Goal: Task Accomplishment & Management: Manage account settings

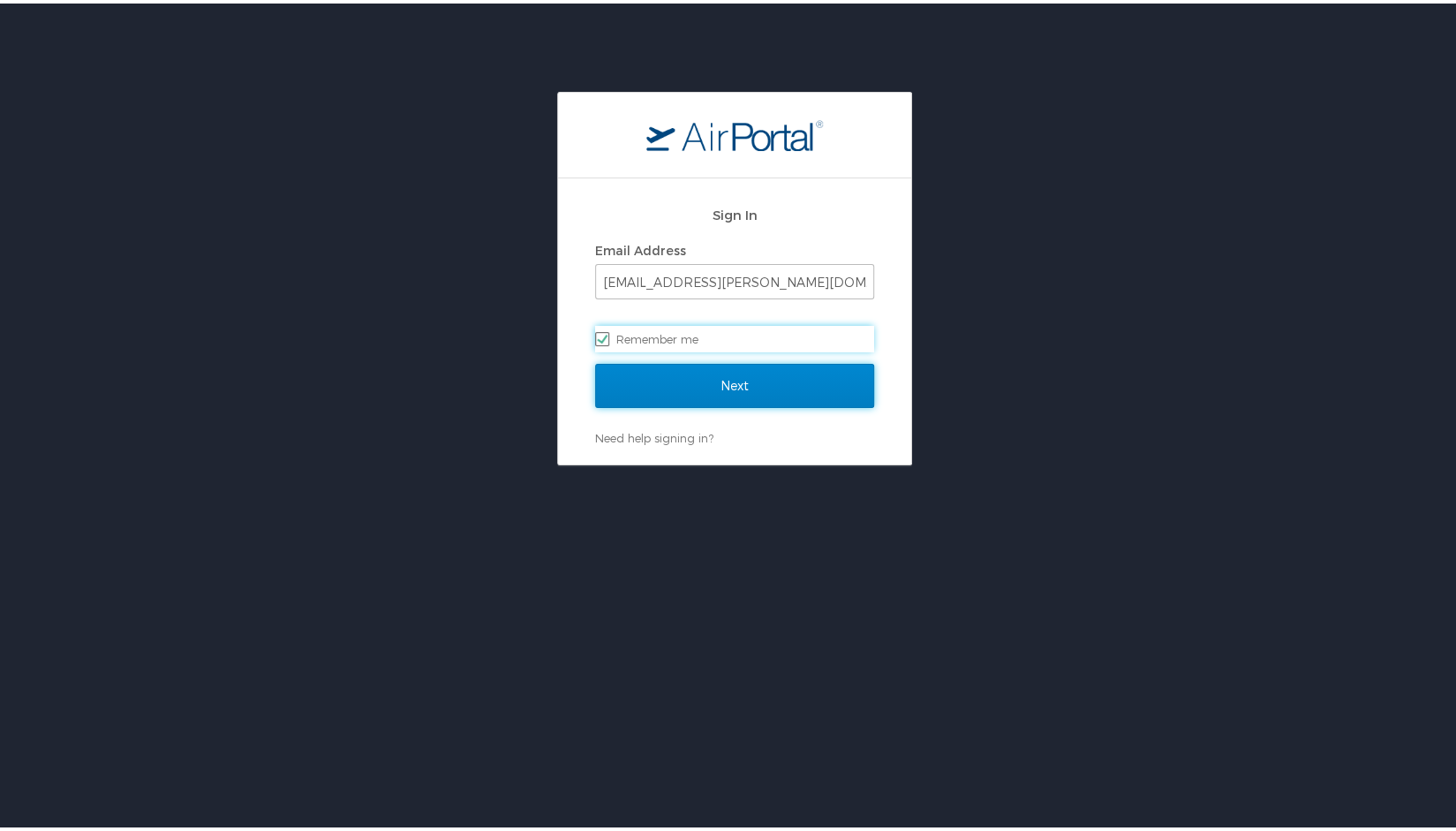
click at [713, 386] on input "Next" at bounding box center [734, 382] width 279 height 44
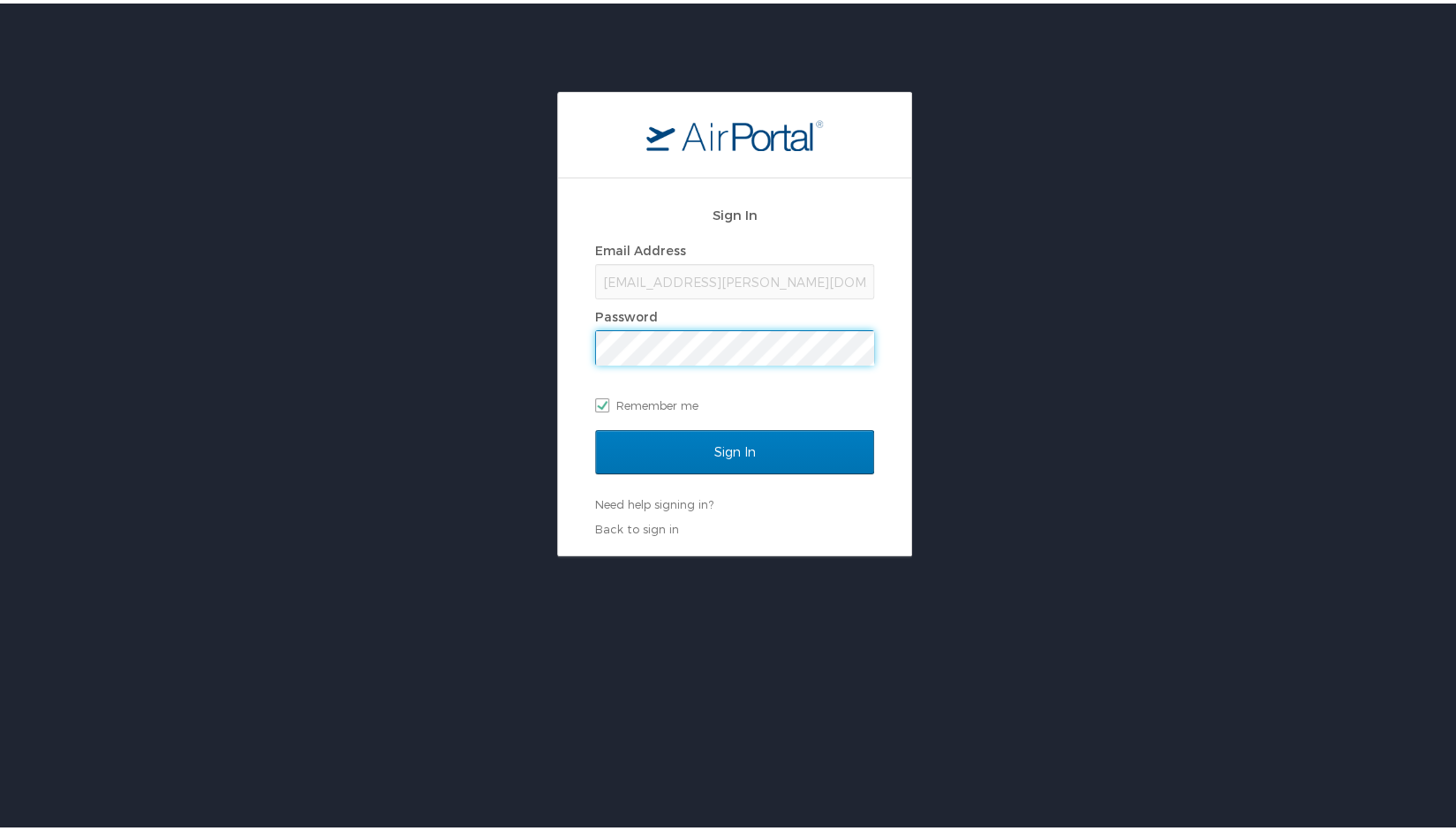
click at [595, 426] on input "Sign In" at bounding box center [734, 448] width 279 height 44
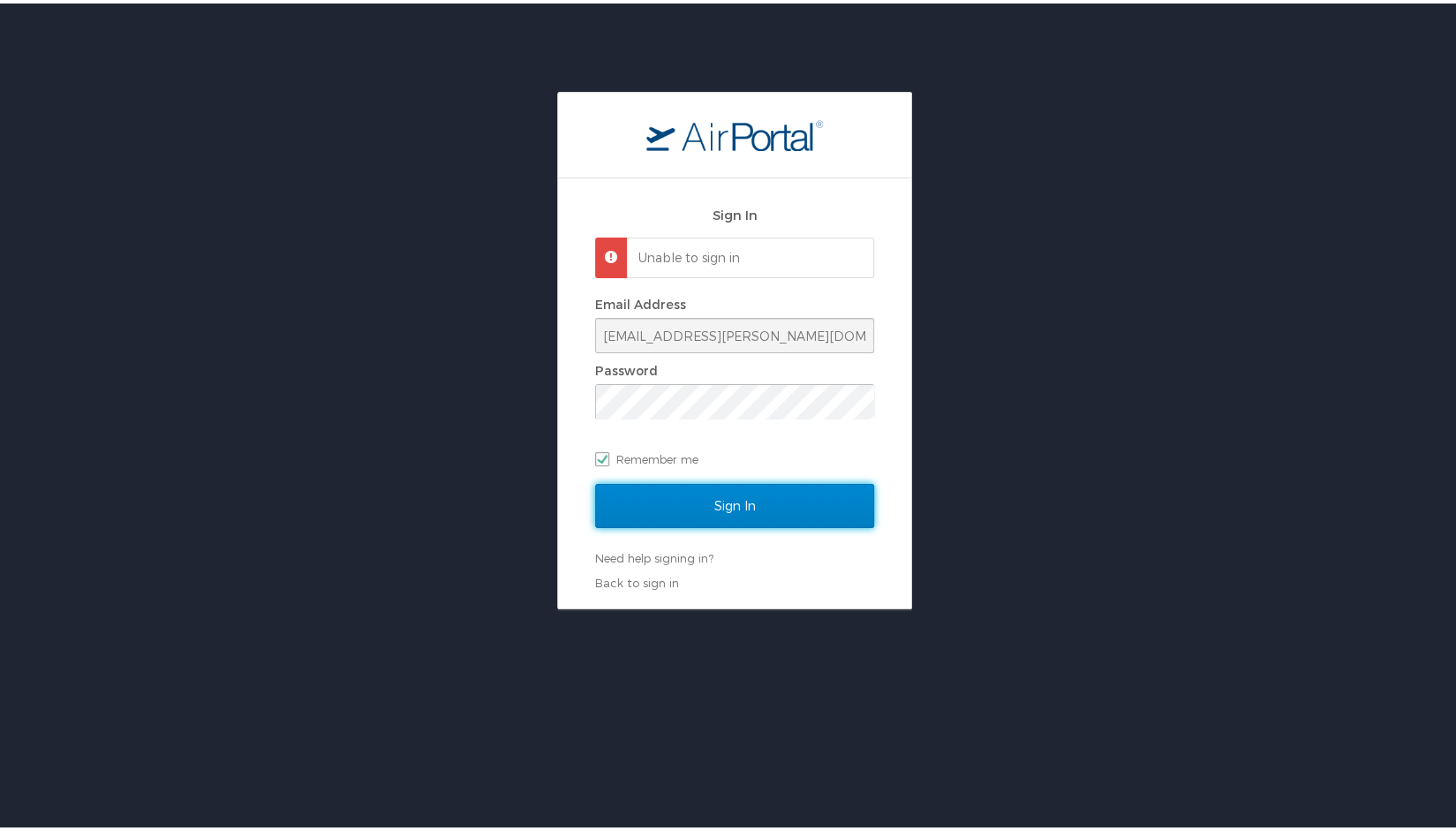
click at [723, 505] on input "Sign In" at bounding box center [734, 502] width 279 height 44
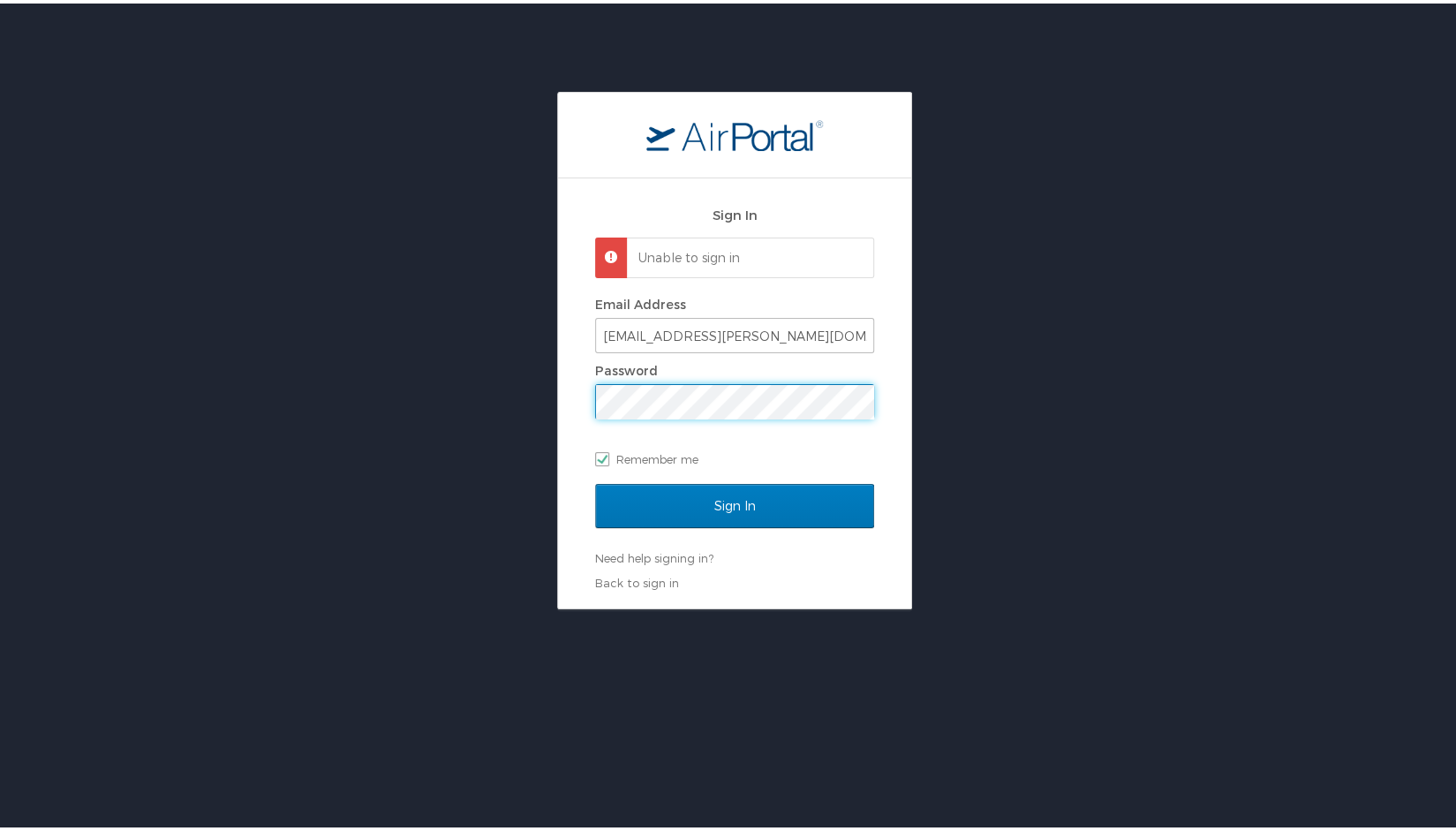
click at [504, 404] on div "Sign In Unable to sign in Email Address jmalloy@doner.com Password Remember me …" at bounding box center [734, 347] width 1469 height 518
click at [595, 480] on input "Sign In" at bounding box center [734, 502] width 279 height 44
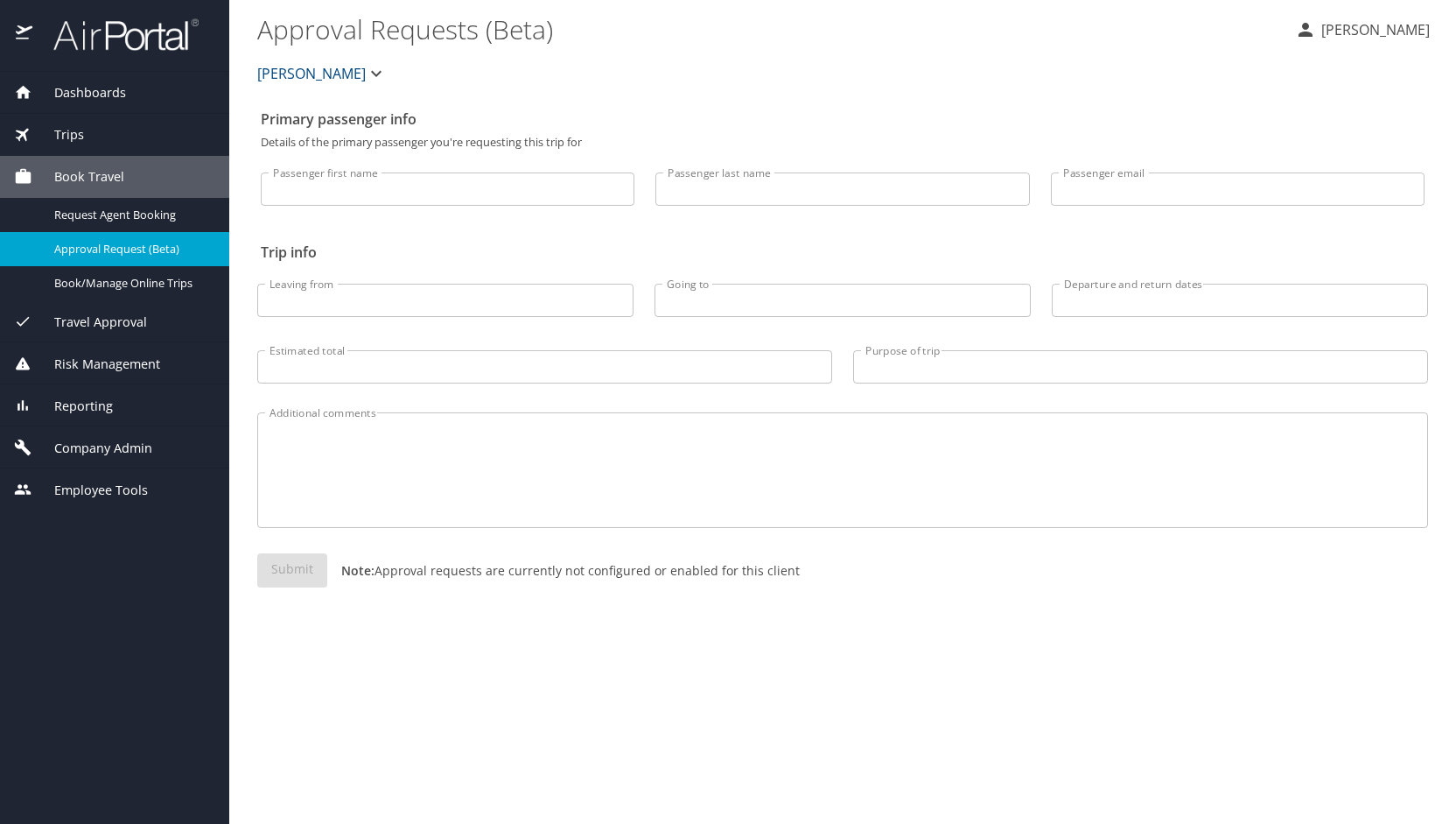
click at [113, 449] on span "Company Admin" at bounding box center [92, 448] width 120 height 20
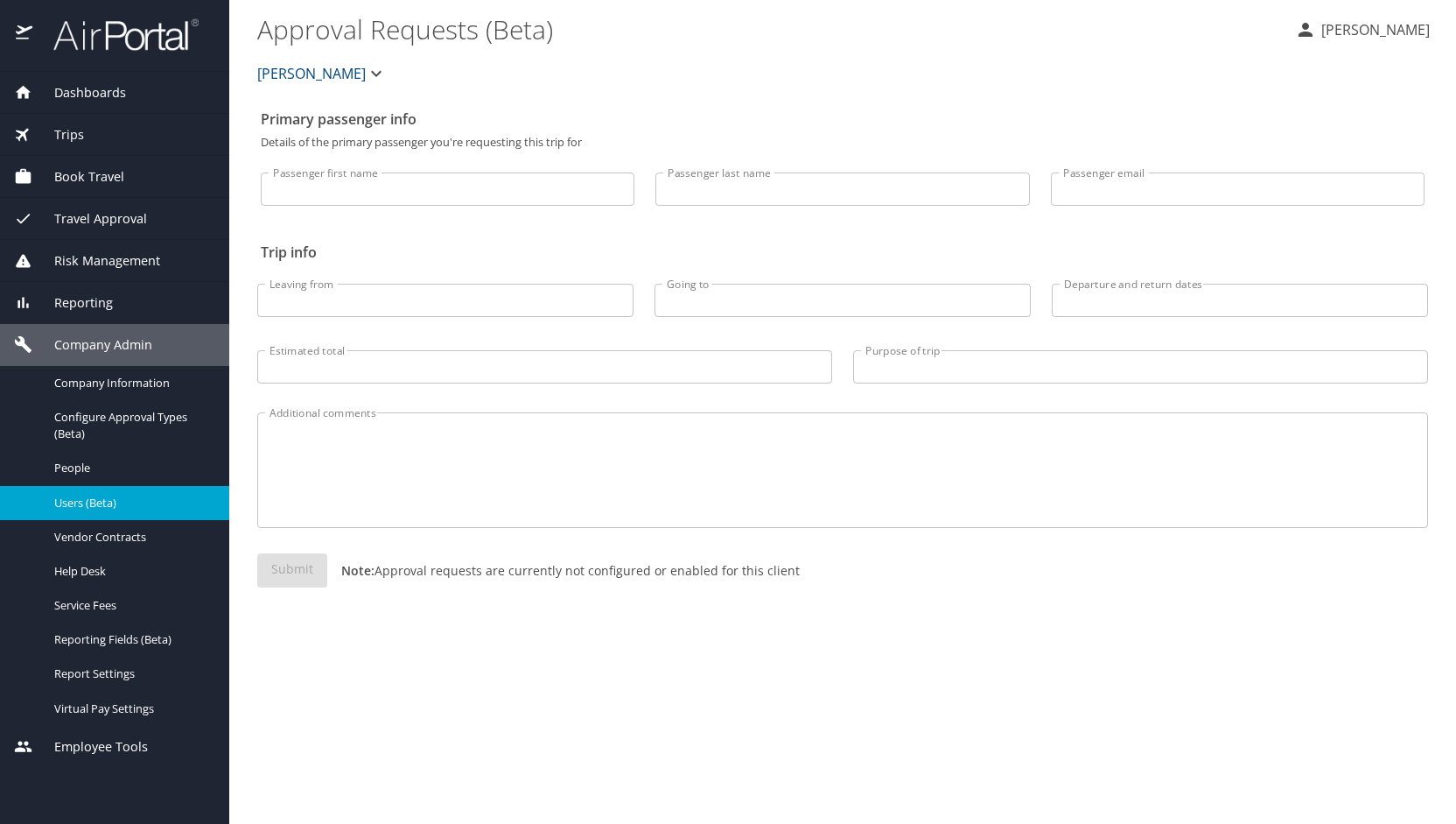
click at [108, 503] on span "Users (Beta)" at bounding box center [131, 503] width 154 height 17
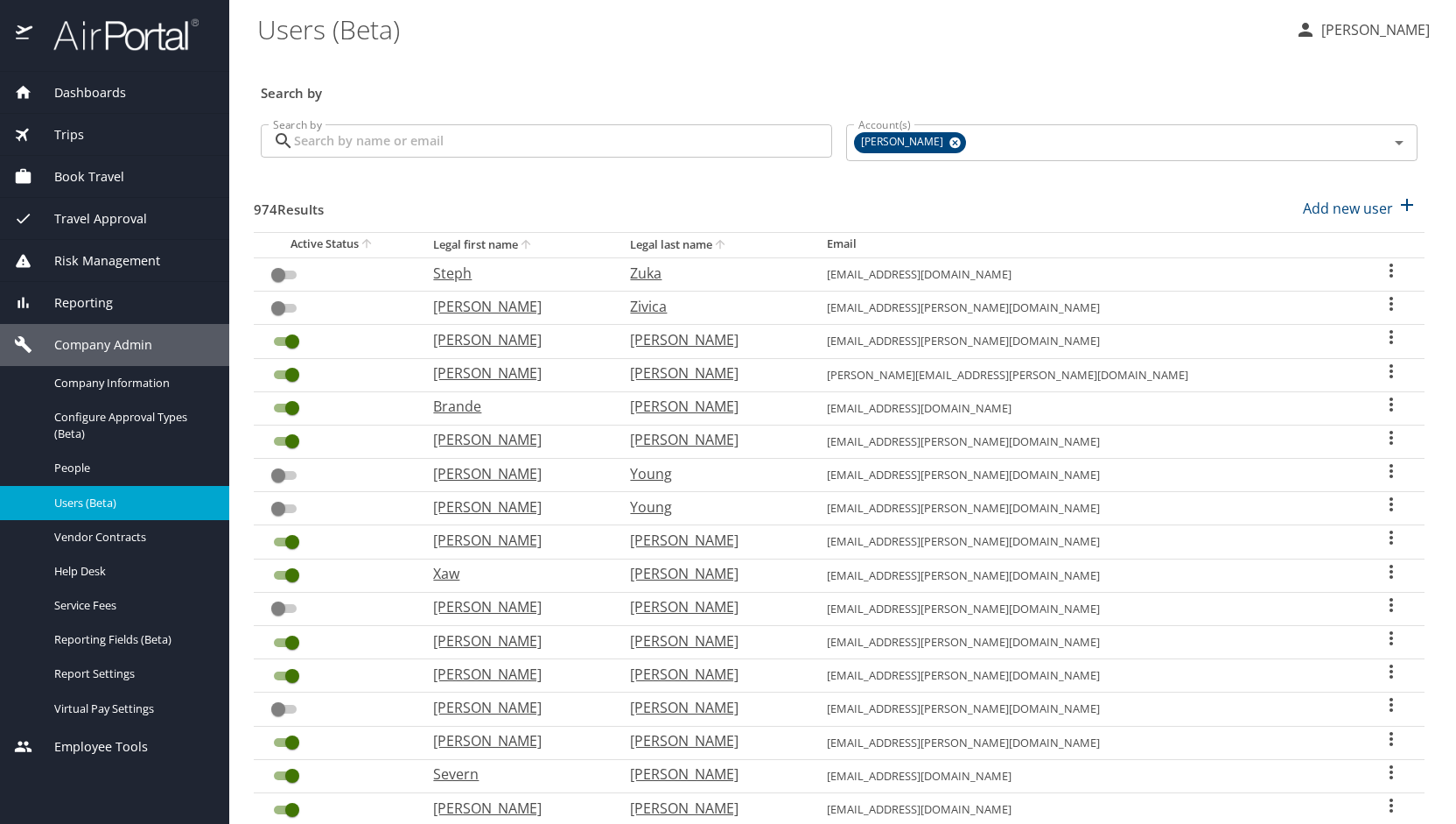
click at [505, 134] on input "Search by" at bounding box center [562, 141] width 538 height 34
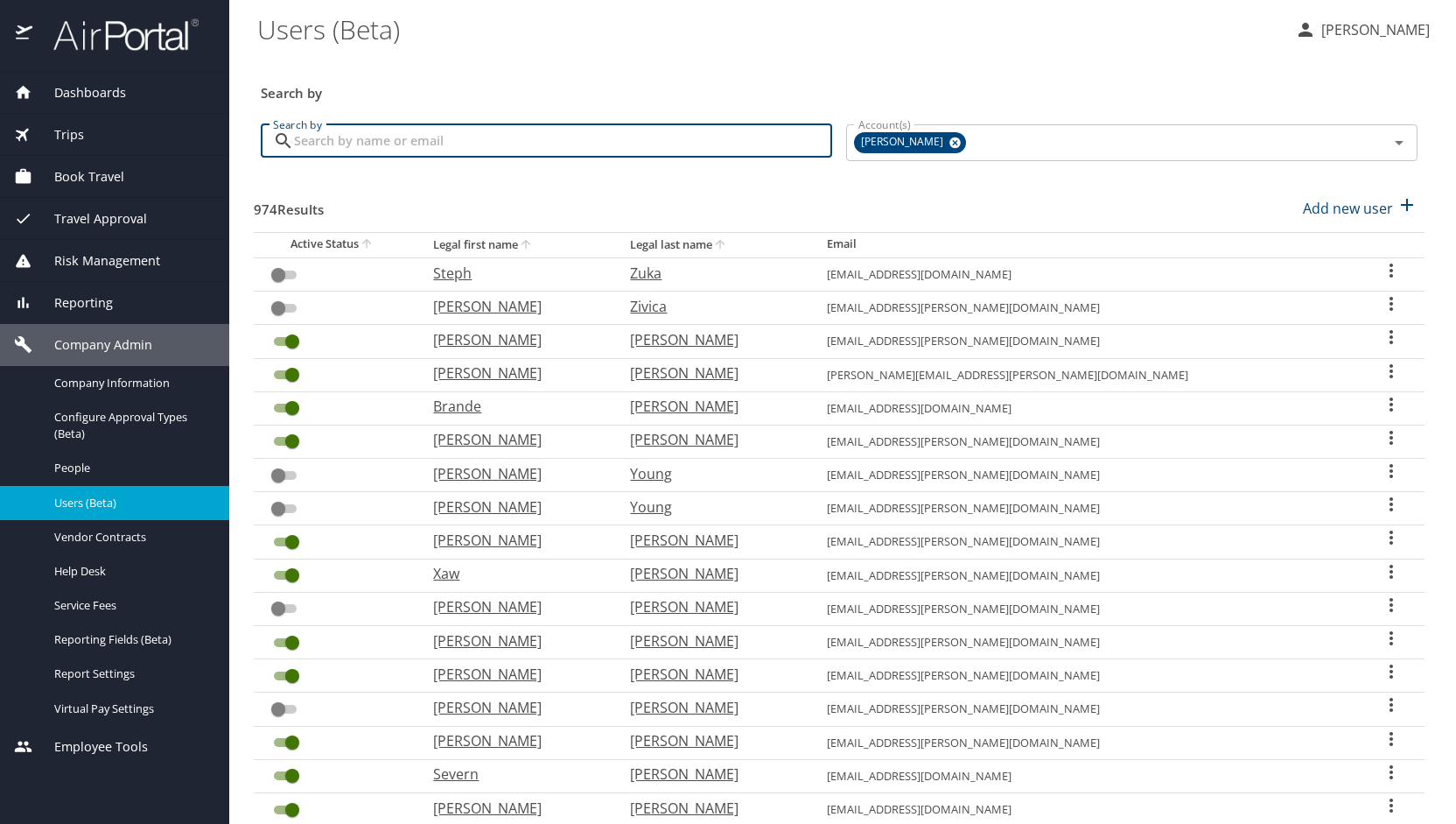
click at [505, 134] on input "Search by" at bounding box center [562, 141] width 538 height 34
type input "[PERSON_NAME]"
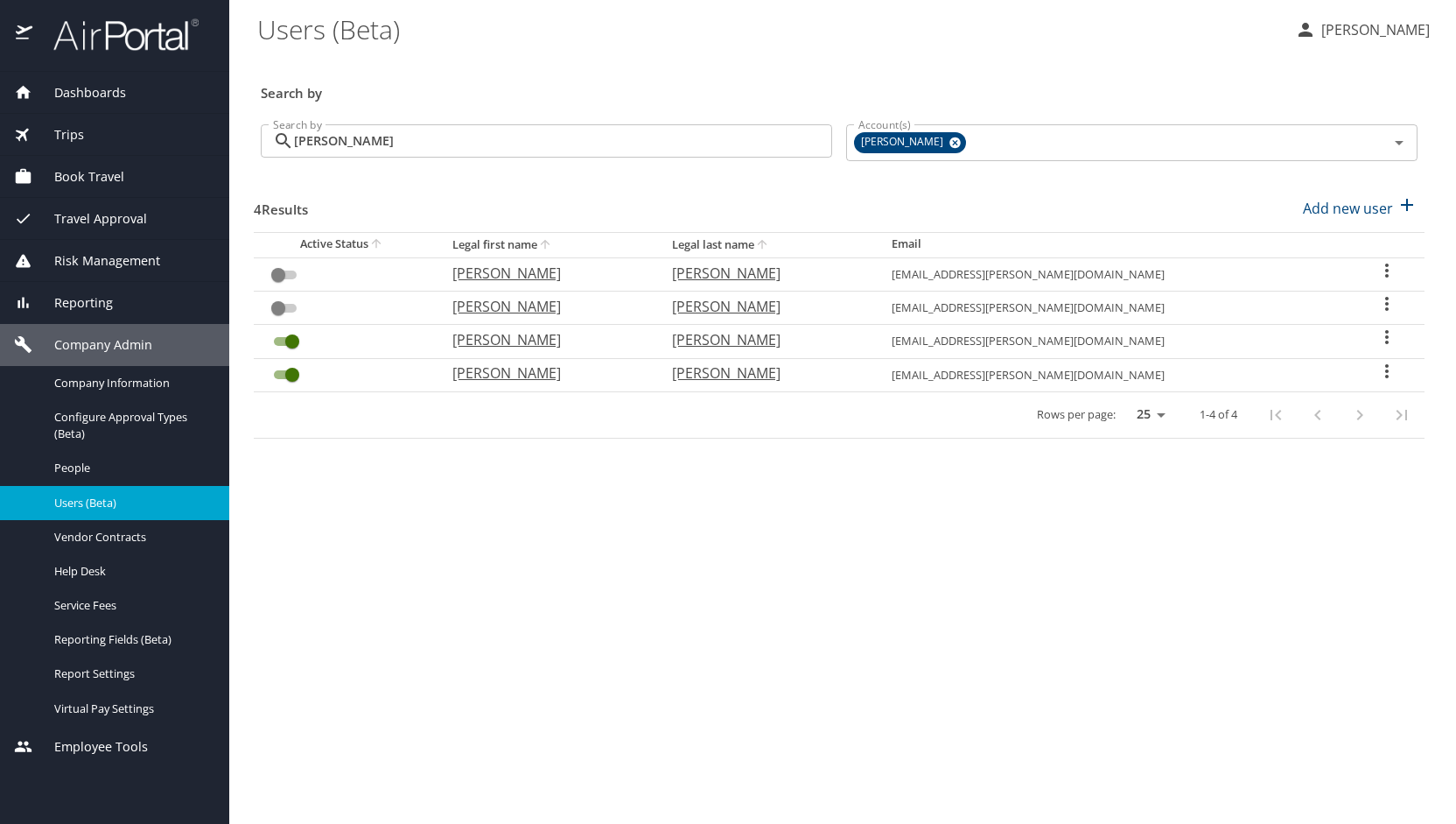
click at [809, 301] on p "[PERSON_NAME]" at bounding box center [764, 306] width 185 height 21
select select "US"
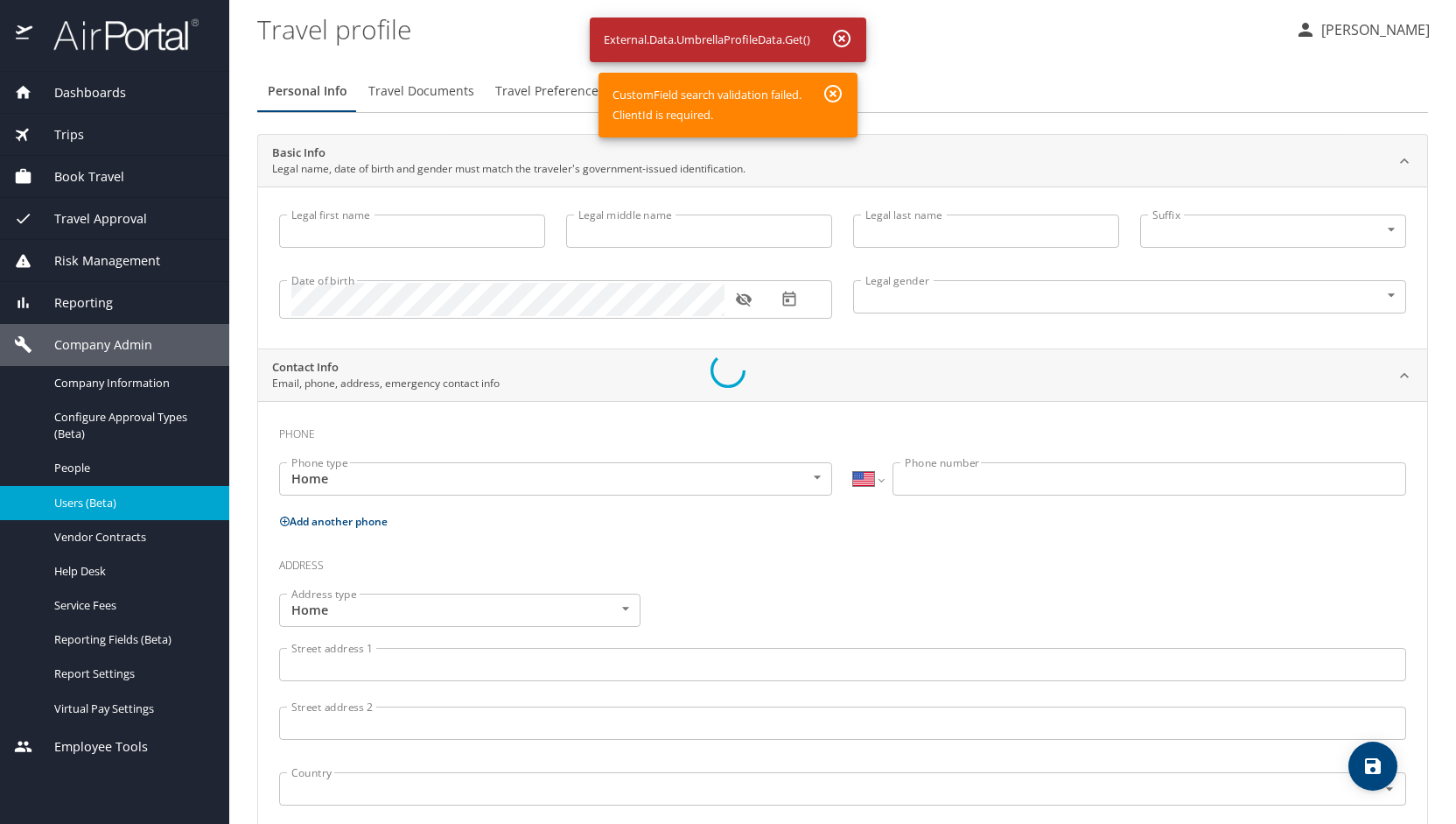
click at [1339, 30] on div at bounding box center [728, 370] width 1456 height 906
click at [71, 170] on div at bounding box center [728, 370] width 1456 height 906
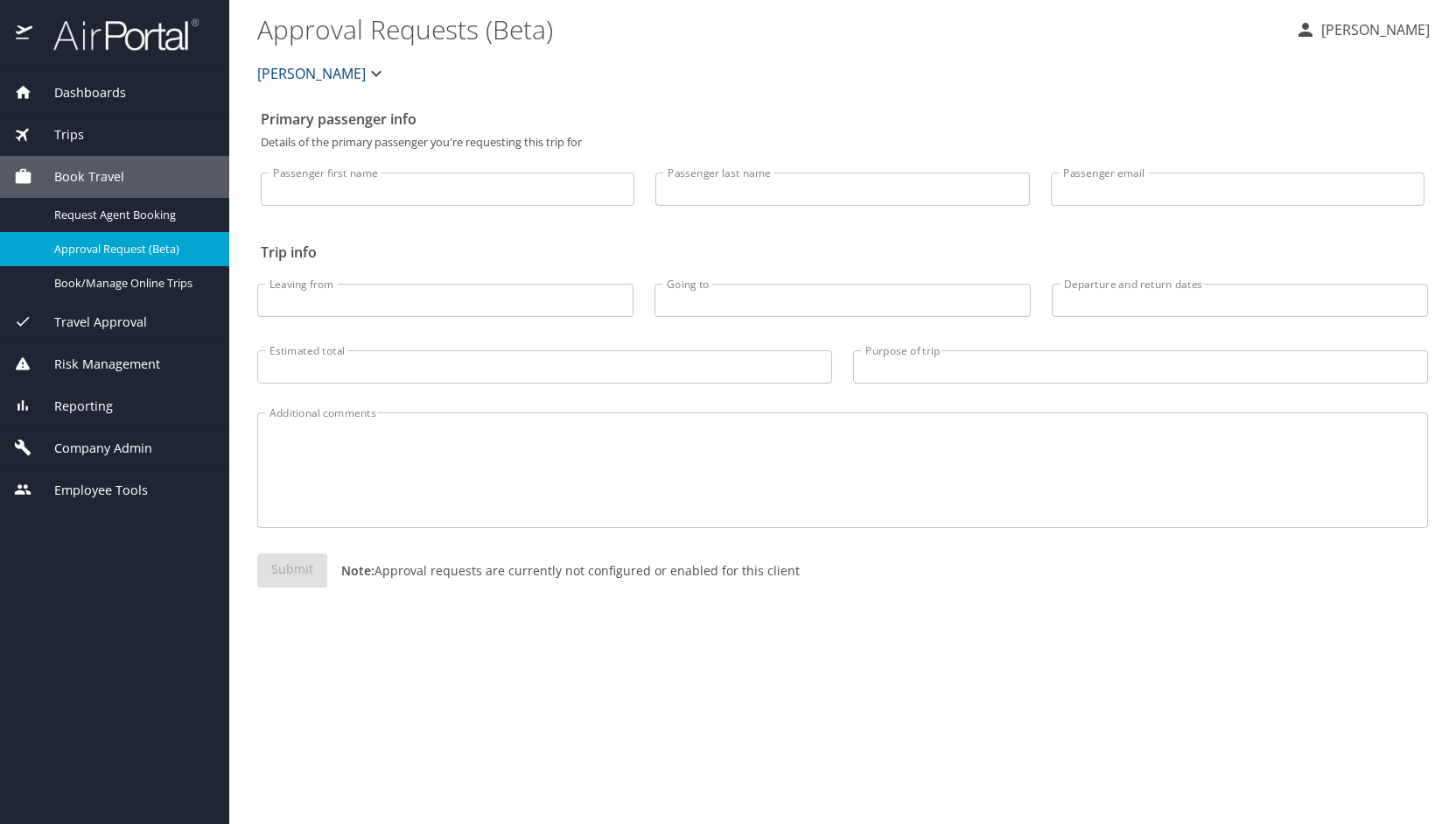
click at [94, 440] on span "Company Admin" at bounding box center [92, 448] width 120 height 20
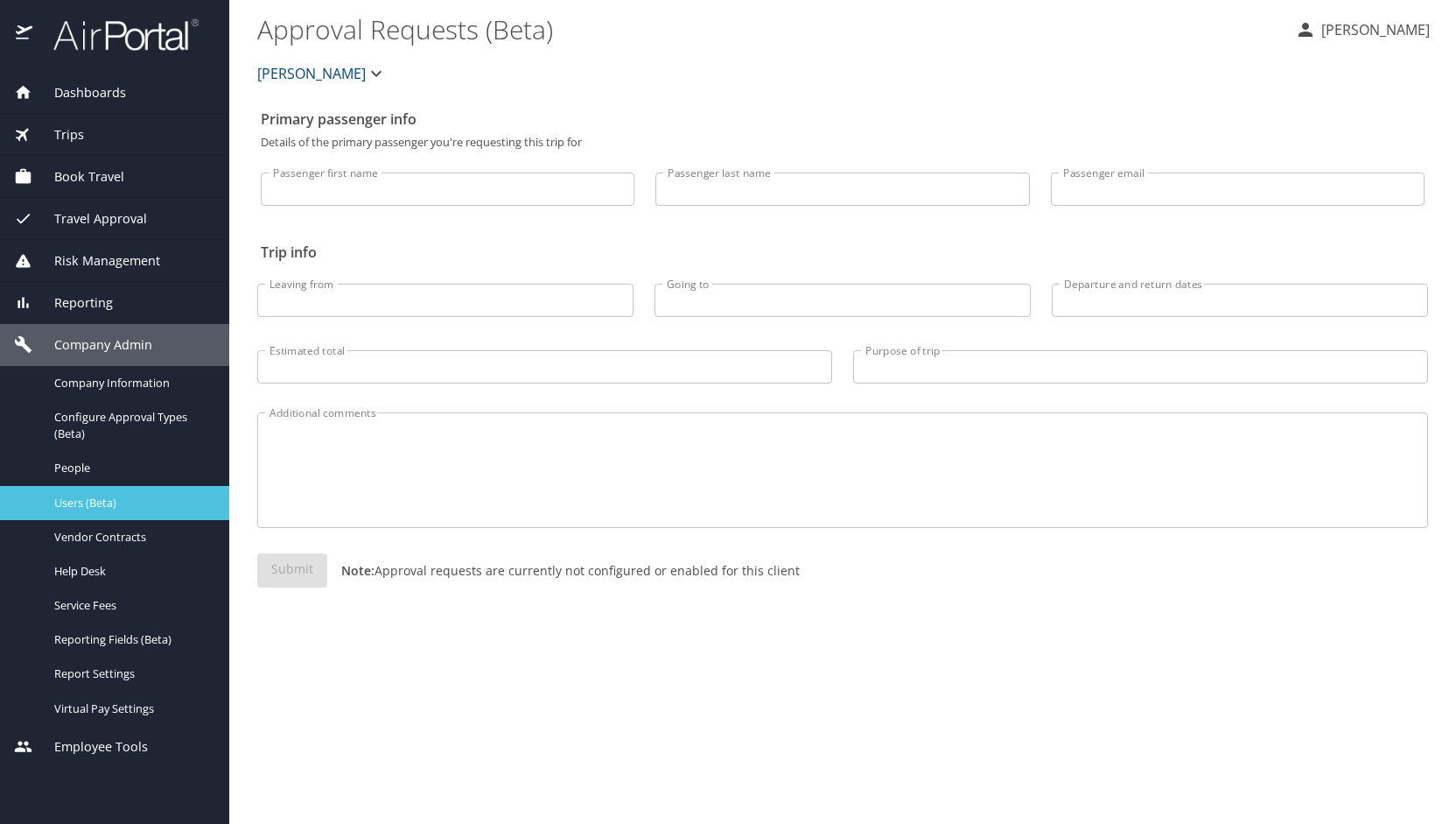
click at [92, 500] on span "Users (Beta)" at bounding box center [131, 503] width 154 height 17
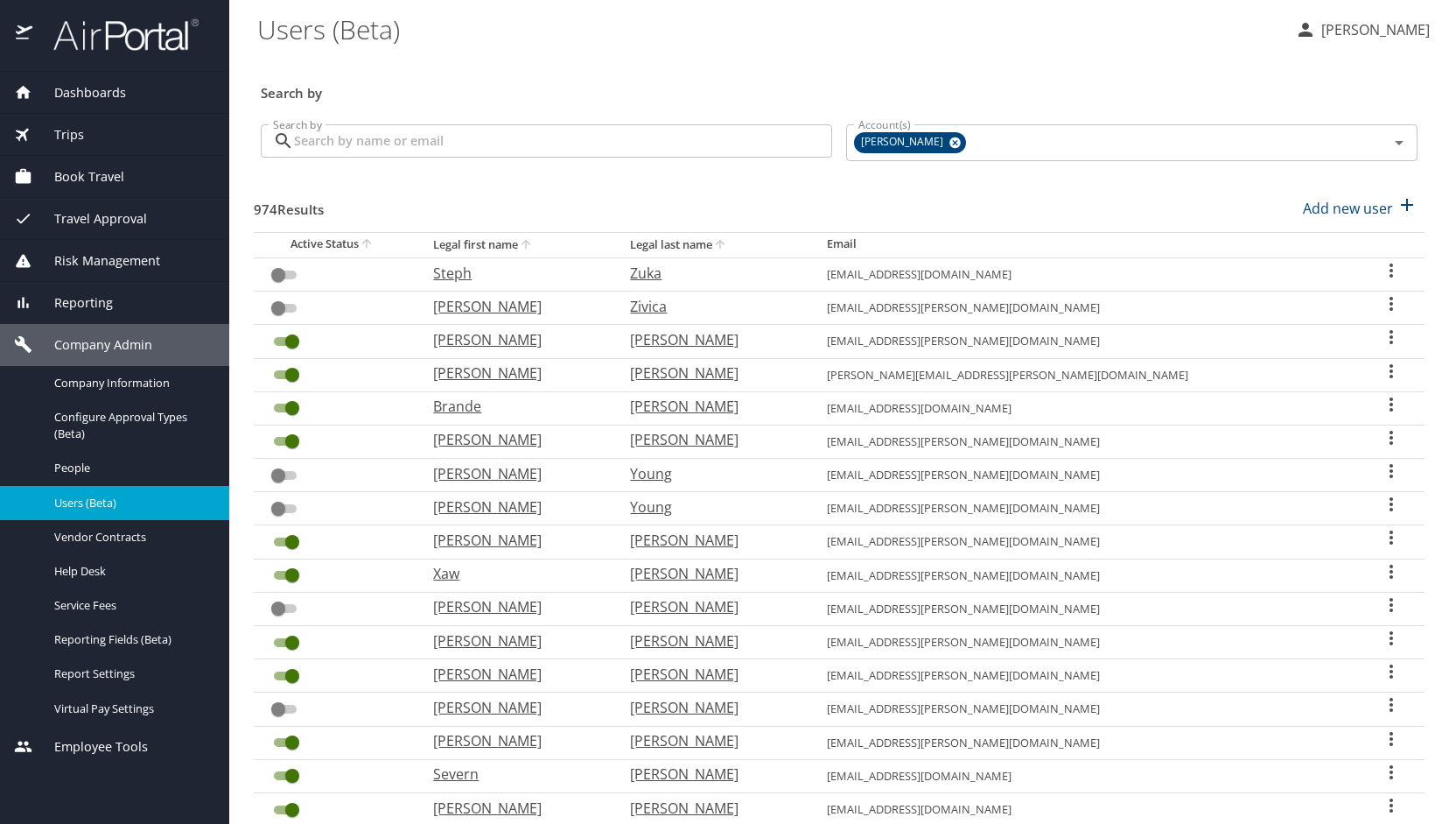
click at [452, 139] on input "Search by" at bounding box center [562, 141] width 538 height 34
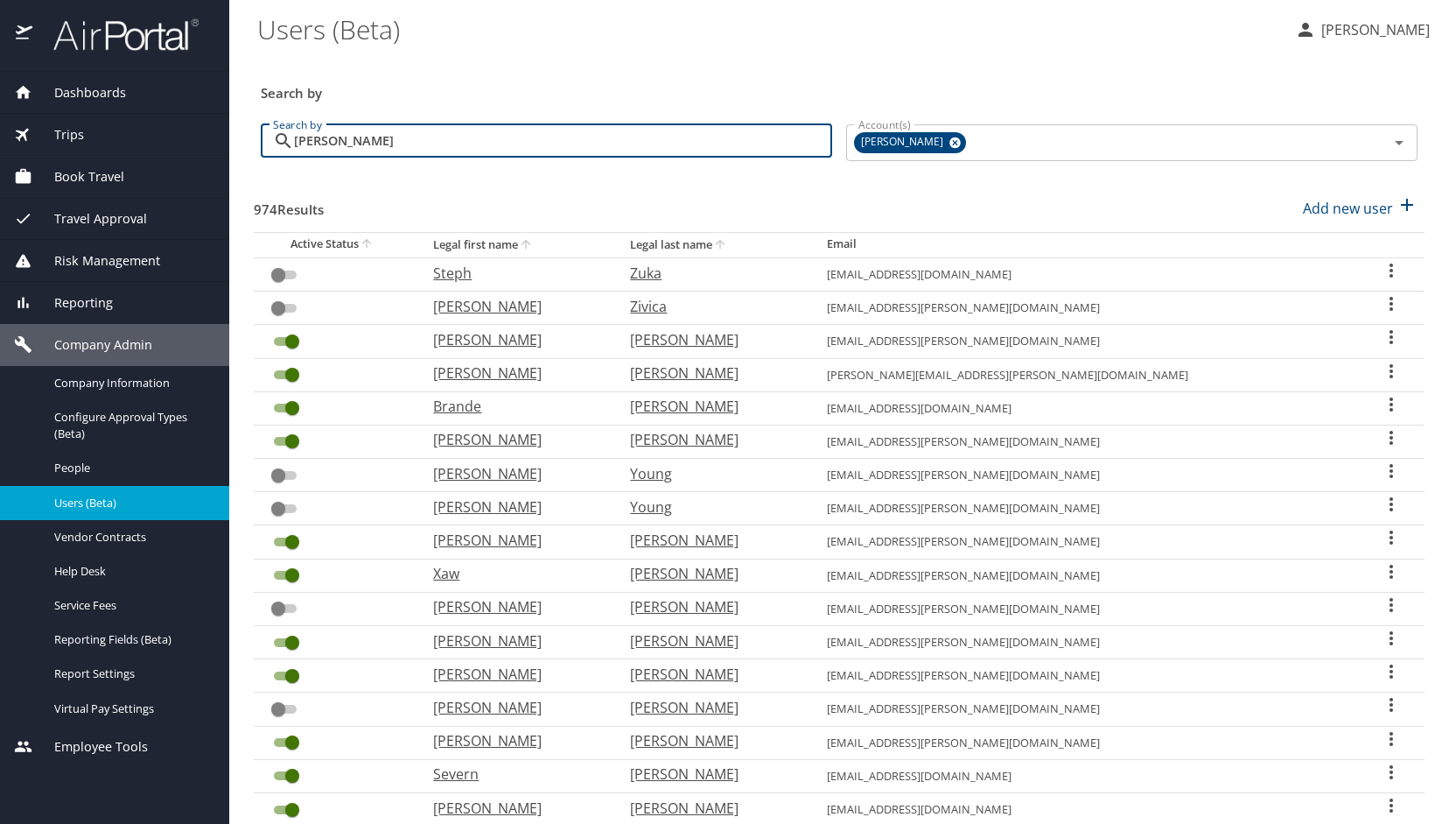
type input "[PERSON_NAME]"
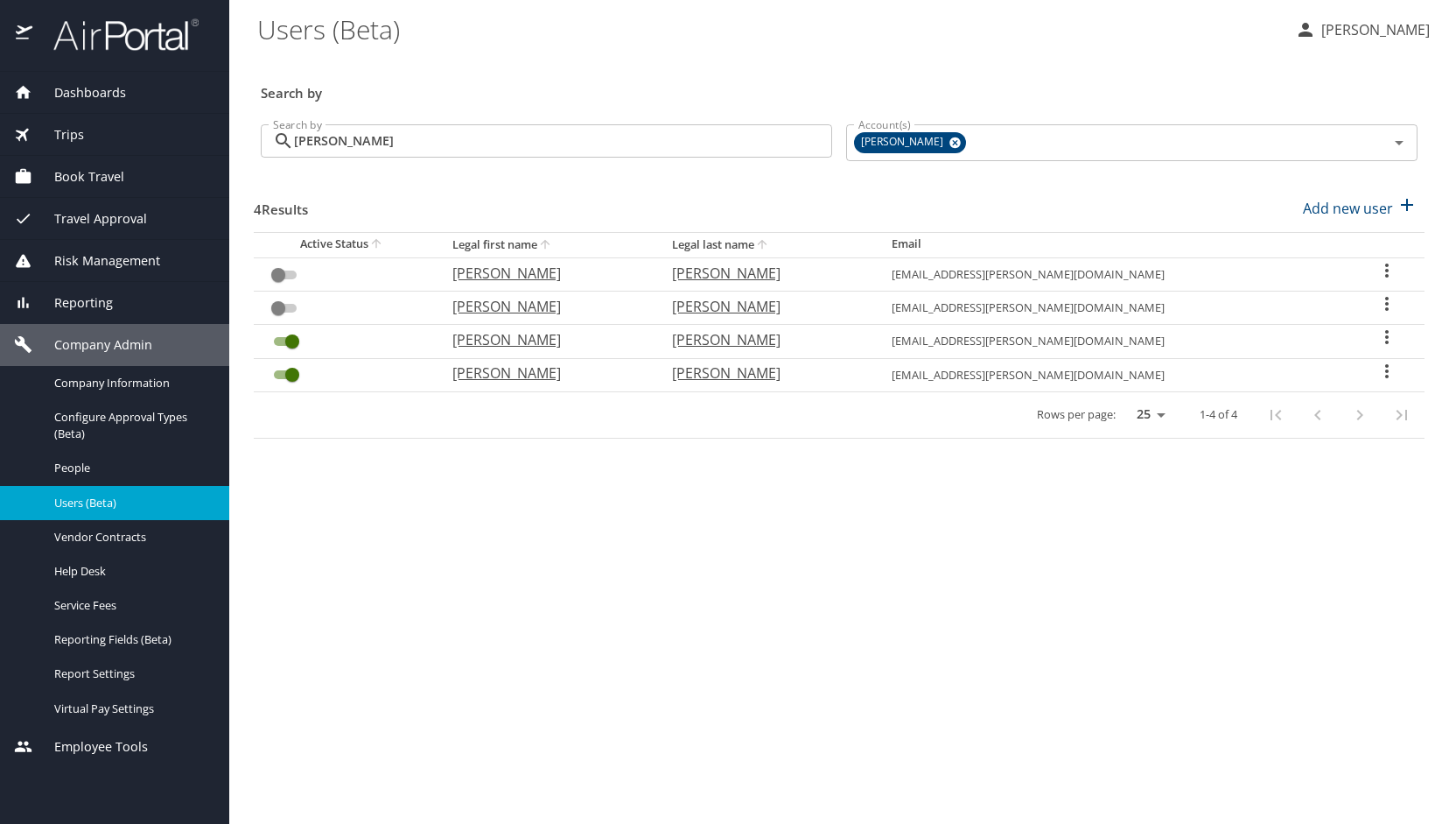
click at [815, 371] on p "[PERSON_NAME]" at bounding box center [764, 372] width 185 height 21
select select "US"
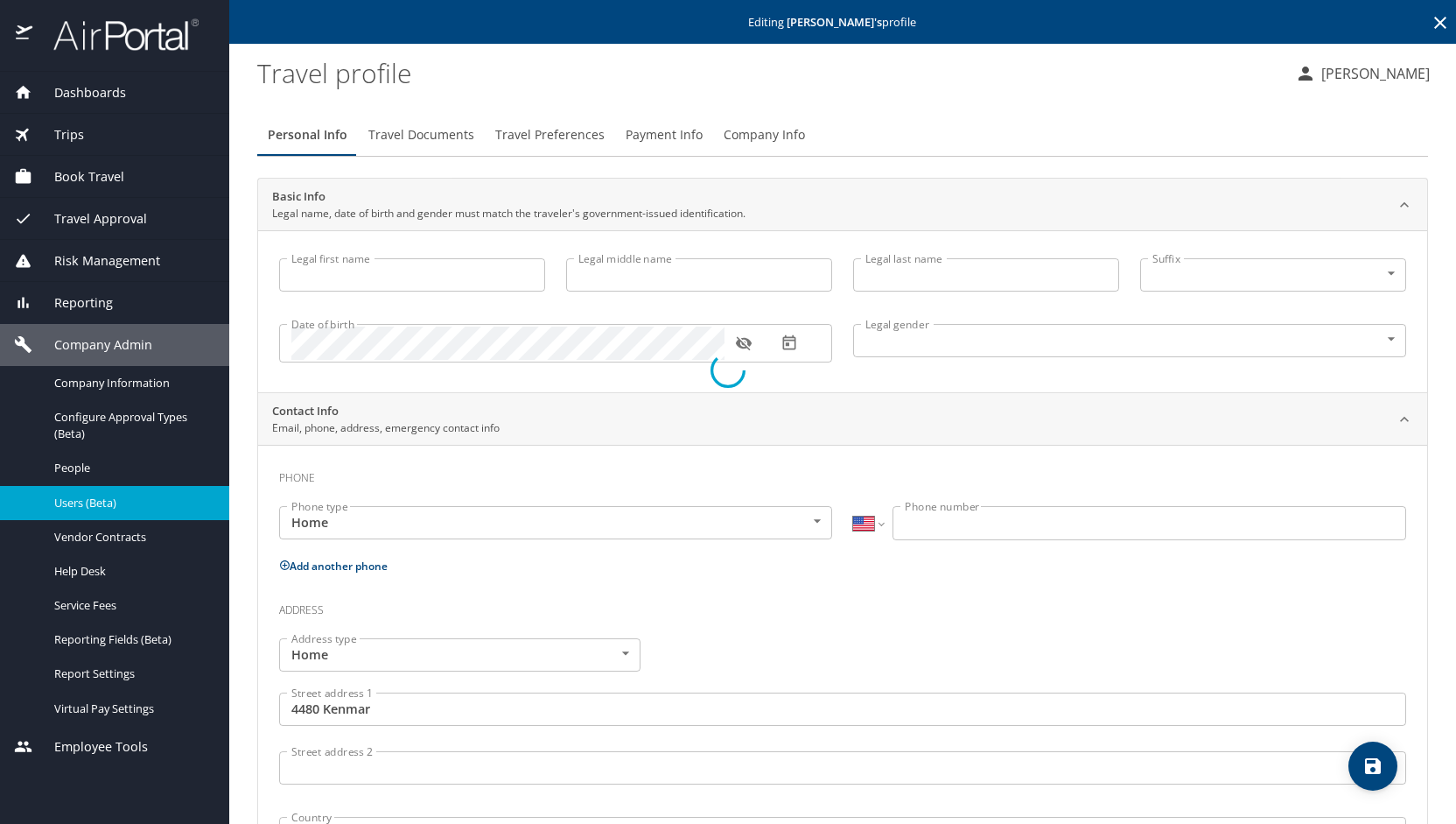
type input "[PERSON_NAME]"
type input "[DEMOGRAPHIC_DATA]"
type input "[PERSON_NAME]"
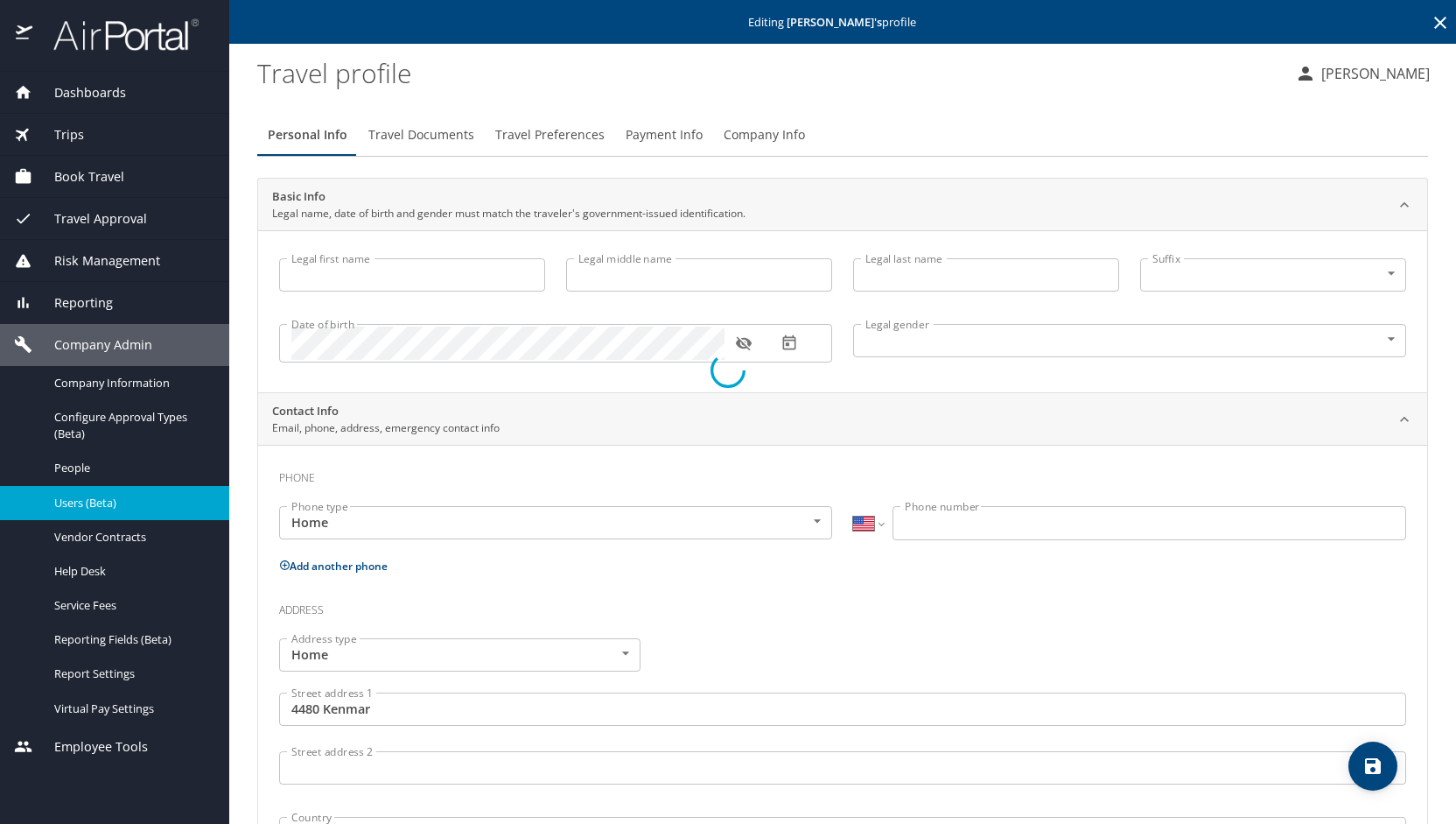
type input "[PERSON_NAME]"
select select "PE"
type input "(072) 627758"
type input "[GEOGRAPHIC_DATA]"
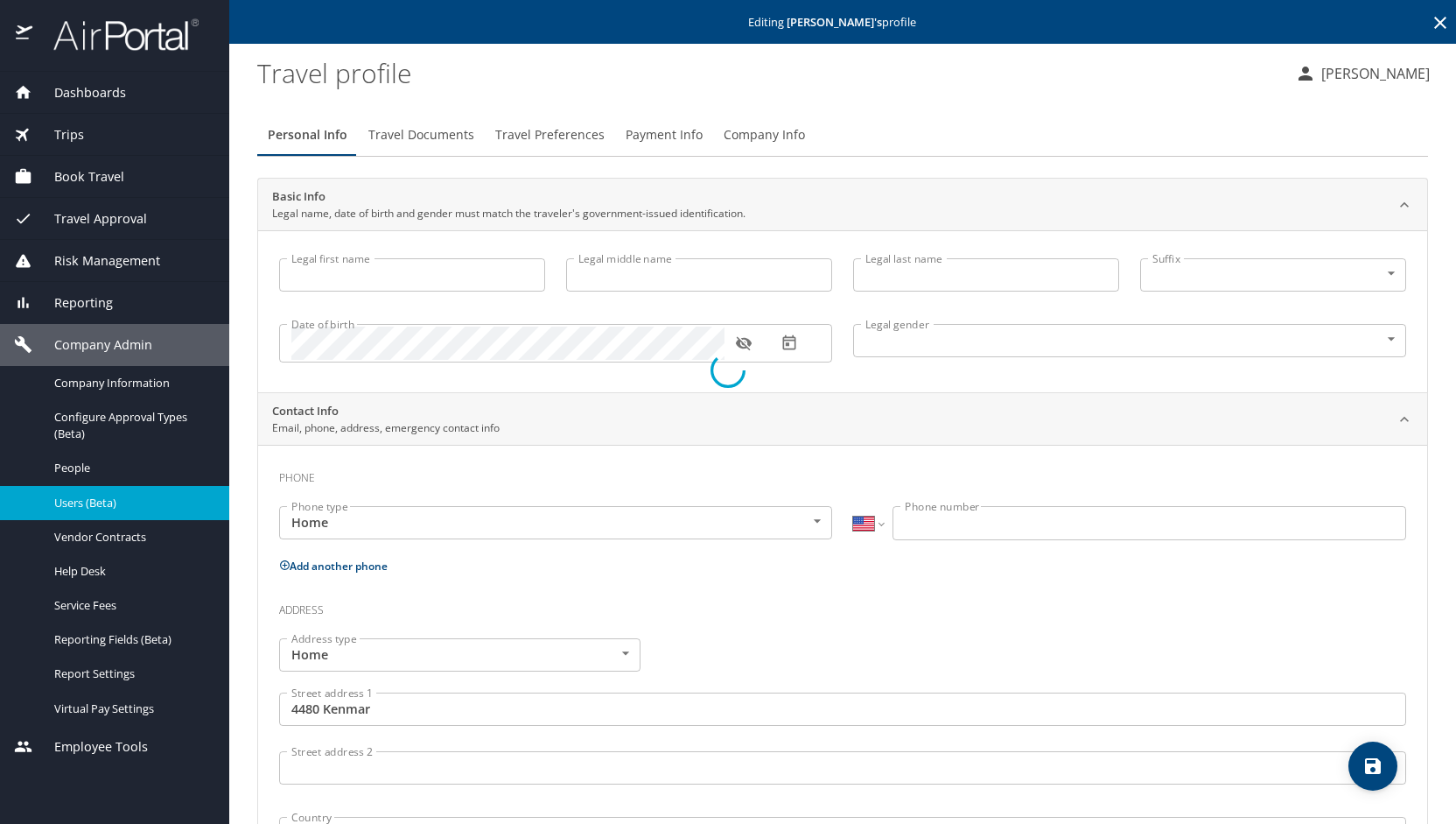
type input "[GEOGRAPHIC_DATA]"
select select "US"
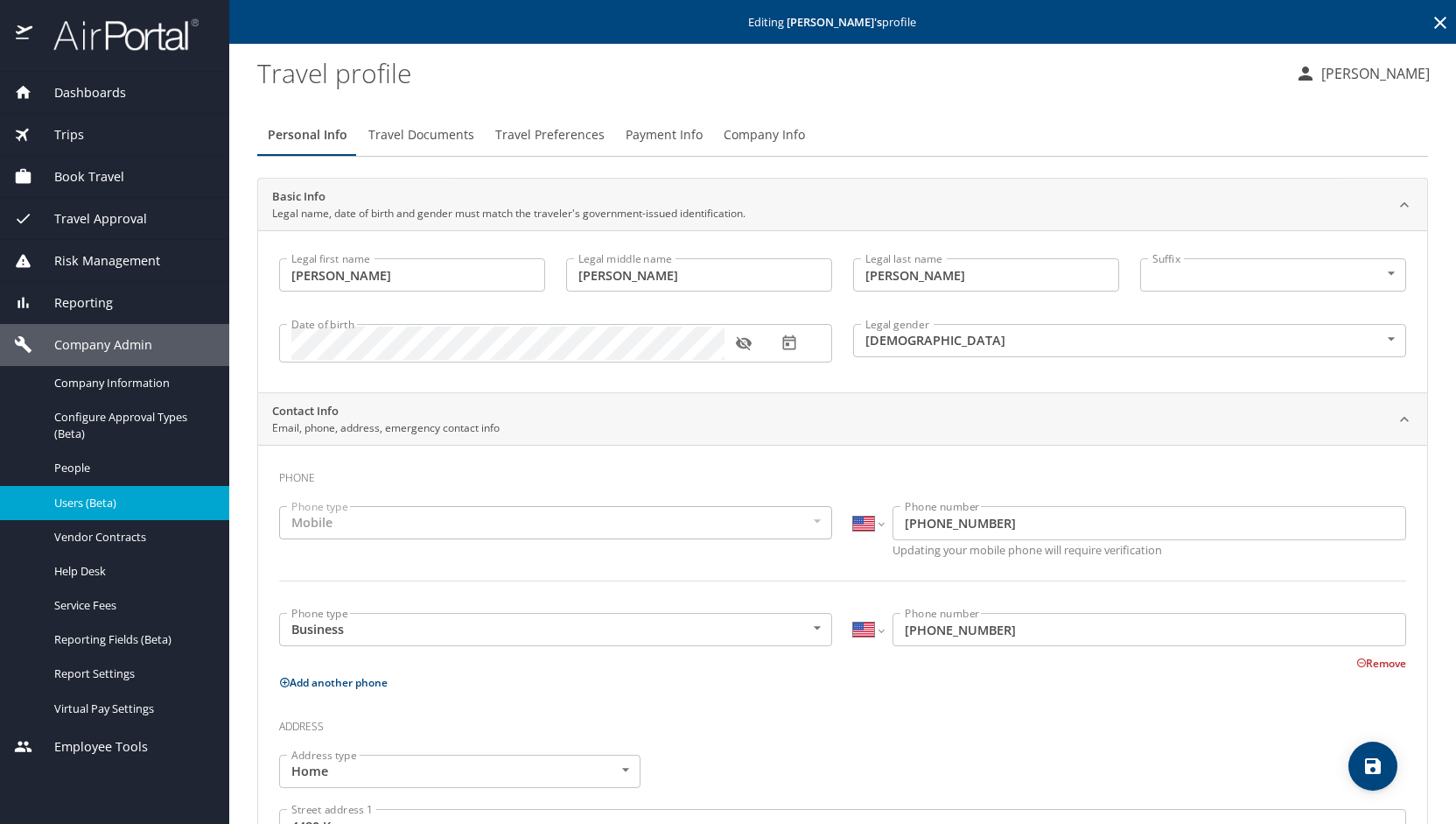
click at [572, 135] on span "Travel Preferences" at bounding box center [549, 134] width 109 height 21
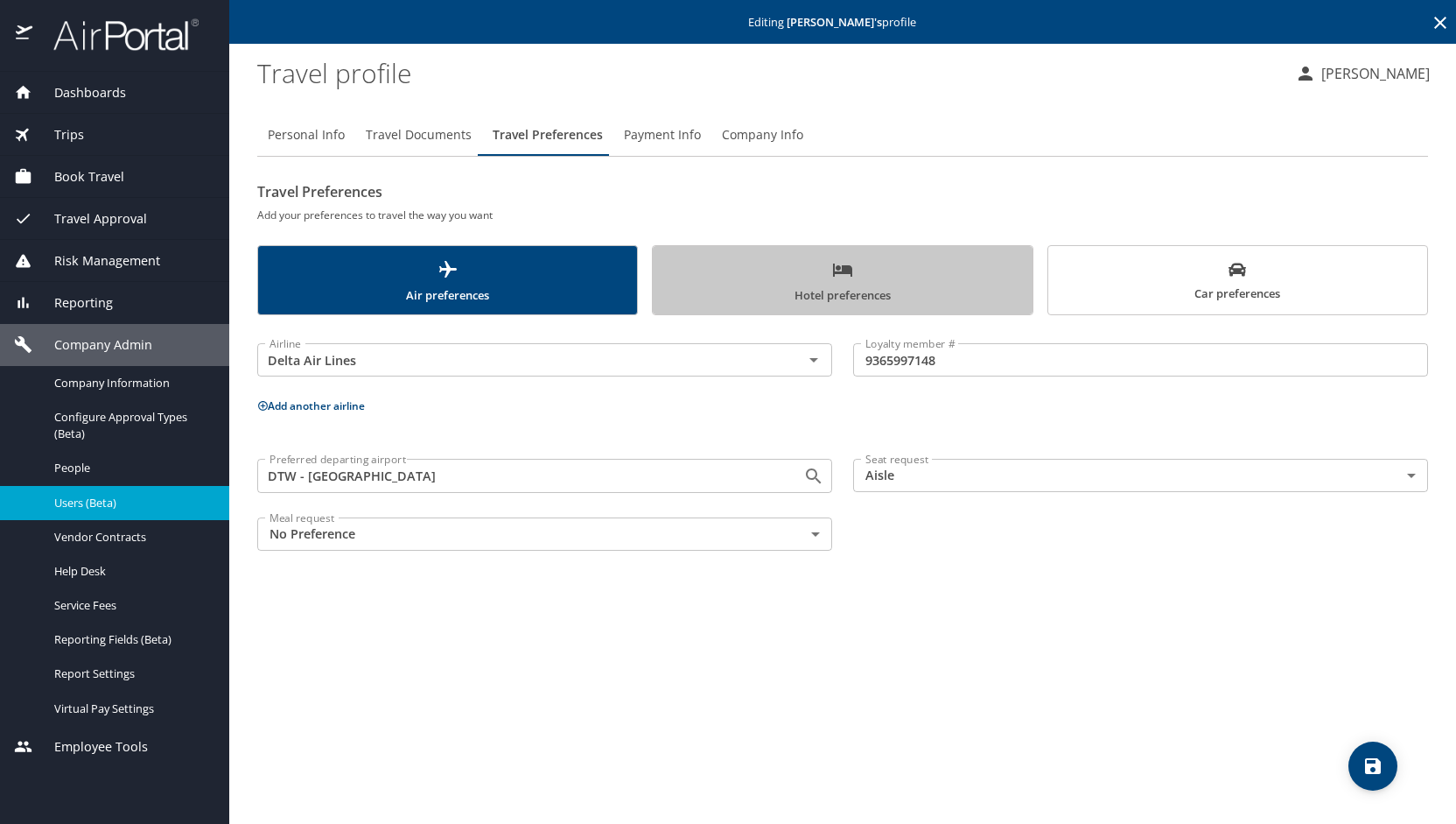
click at [881, 292] on span "Hotel preferences" at bounding box center [842, 283] width 358 height 47
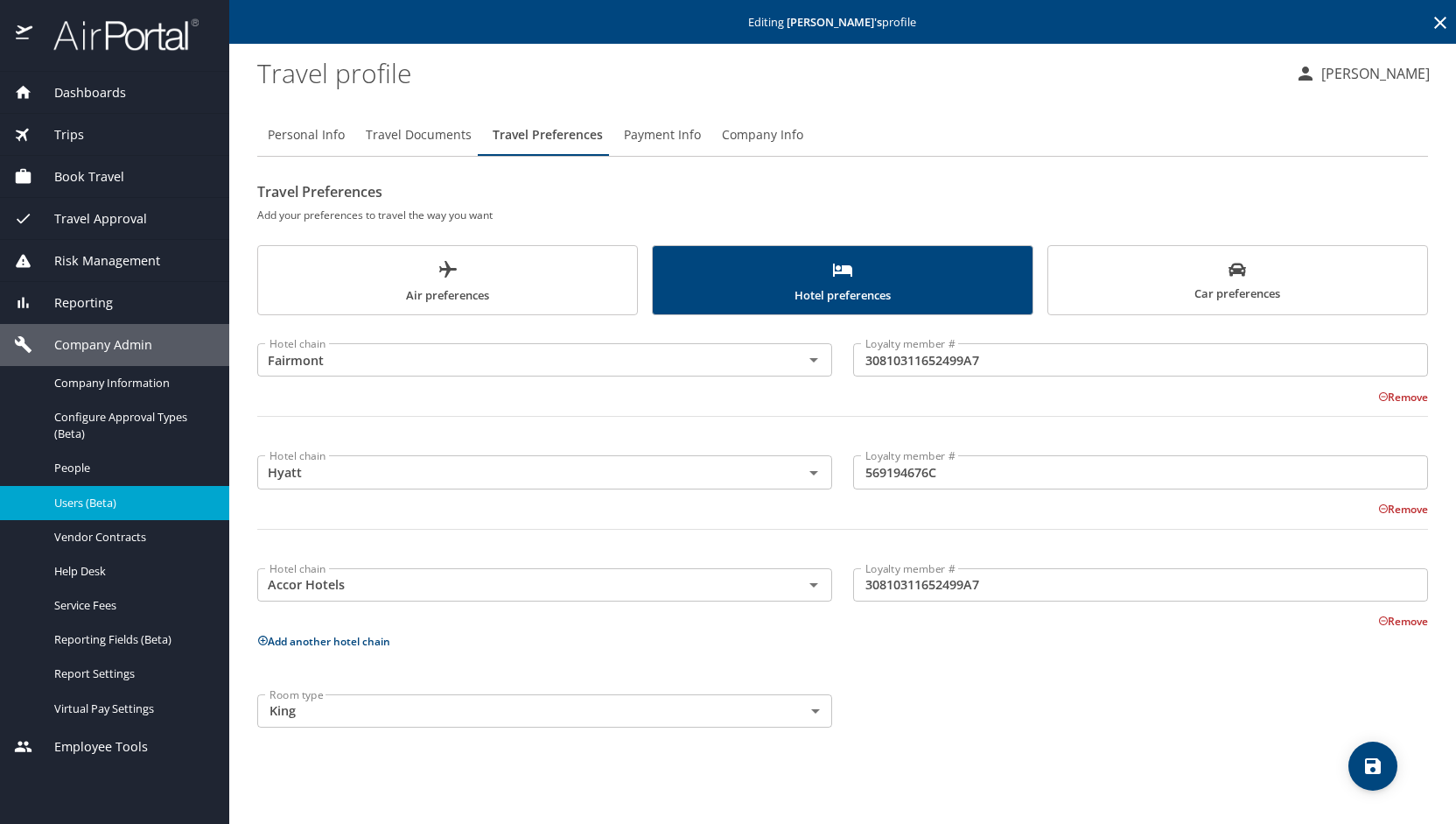
click at [366, 646] on button "Add another hotel chain" at bounding box center [324, 641] width 133 height 15
click at [364, 696] on input "text" at bounding box center [519, 696] width 513 height 22
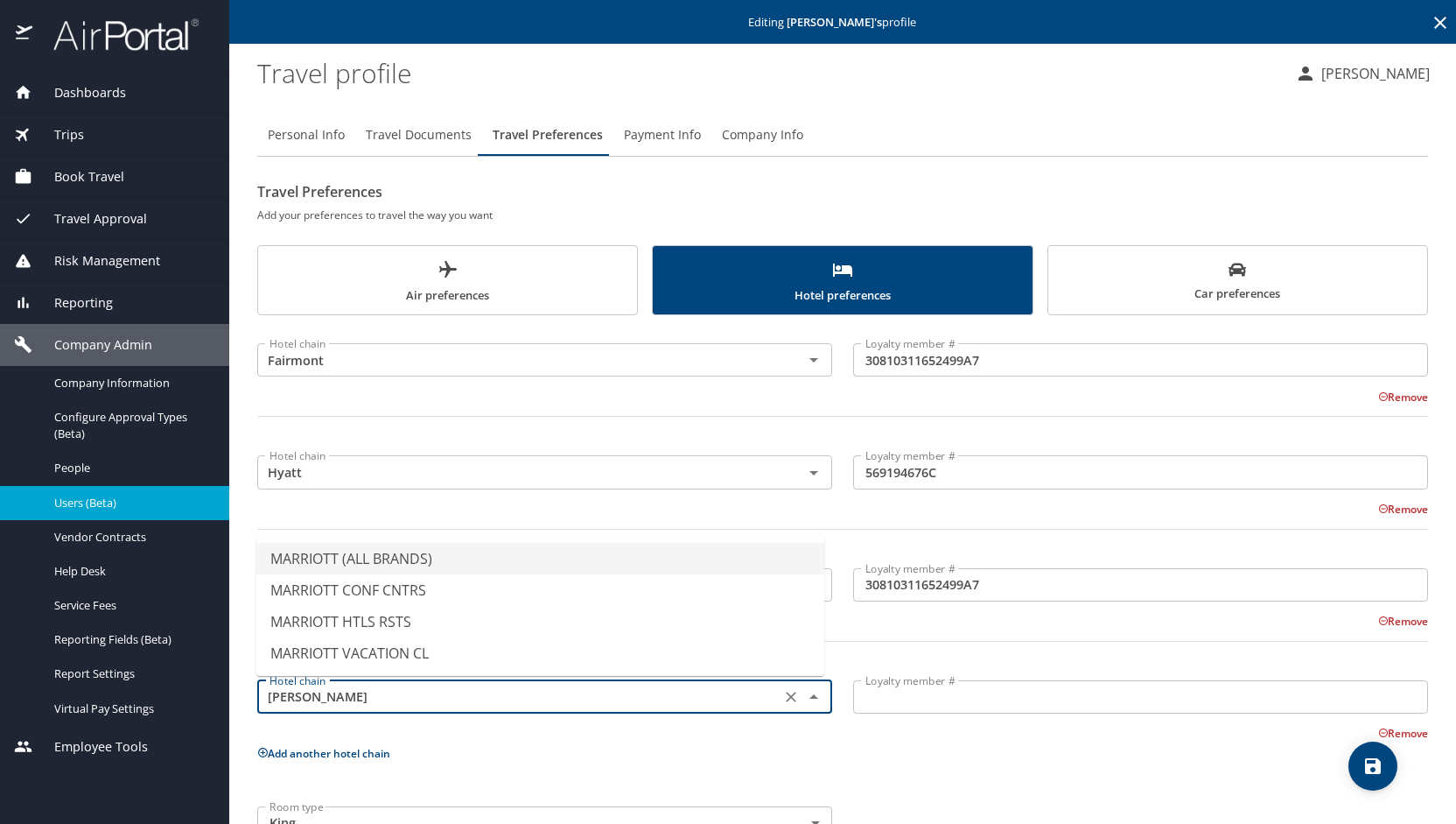
click at [385, 552] on li "MARRIOTT (ALL BRANDS)" at bounding box center [540, 559] width 568 height 32
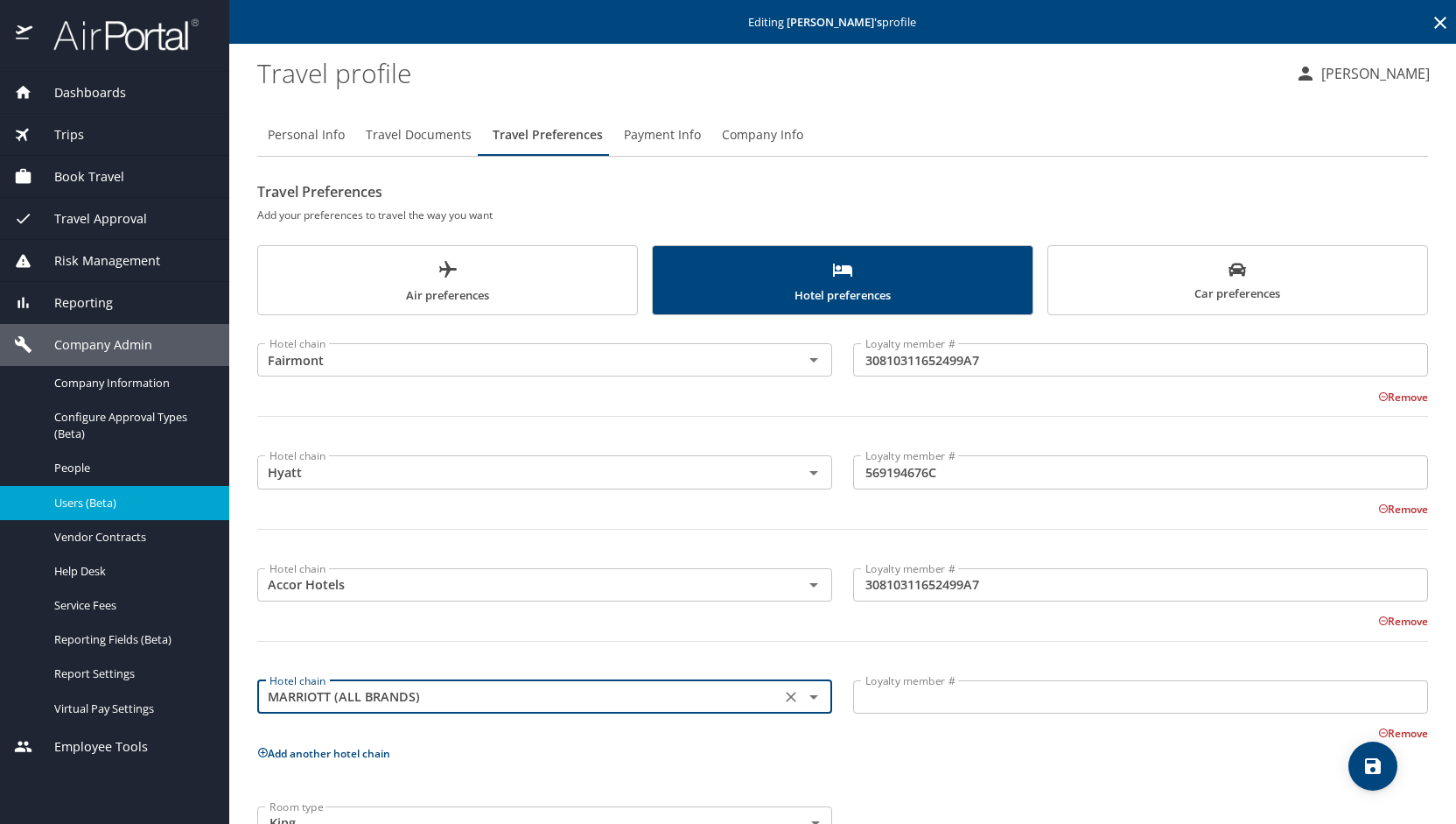
type input "MARRIOTT (ALL BRANDS)"
click at [923, 700] on input "Loyalty member #" at bounding box center [1141, 697] width 575 height 34
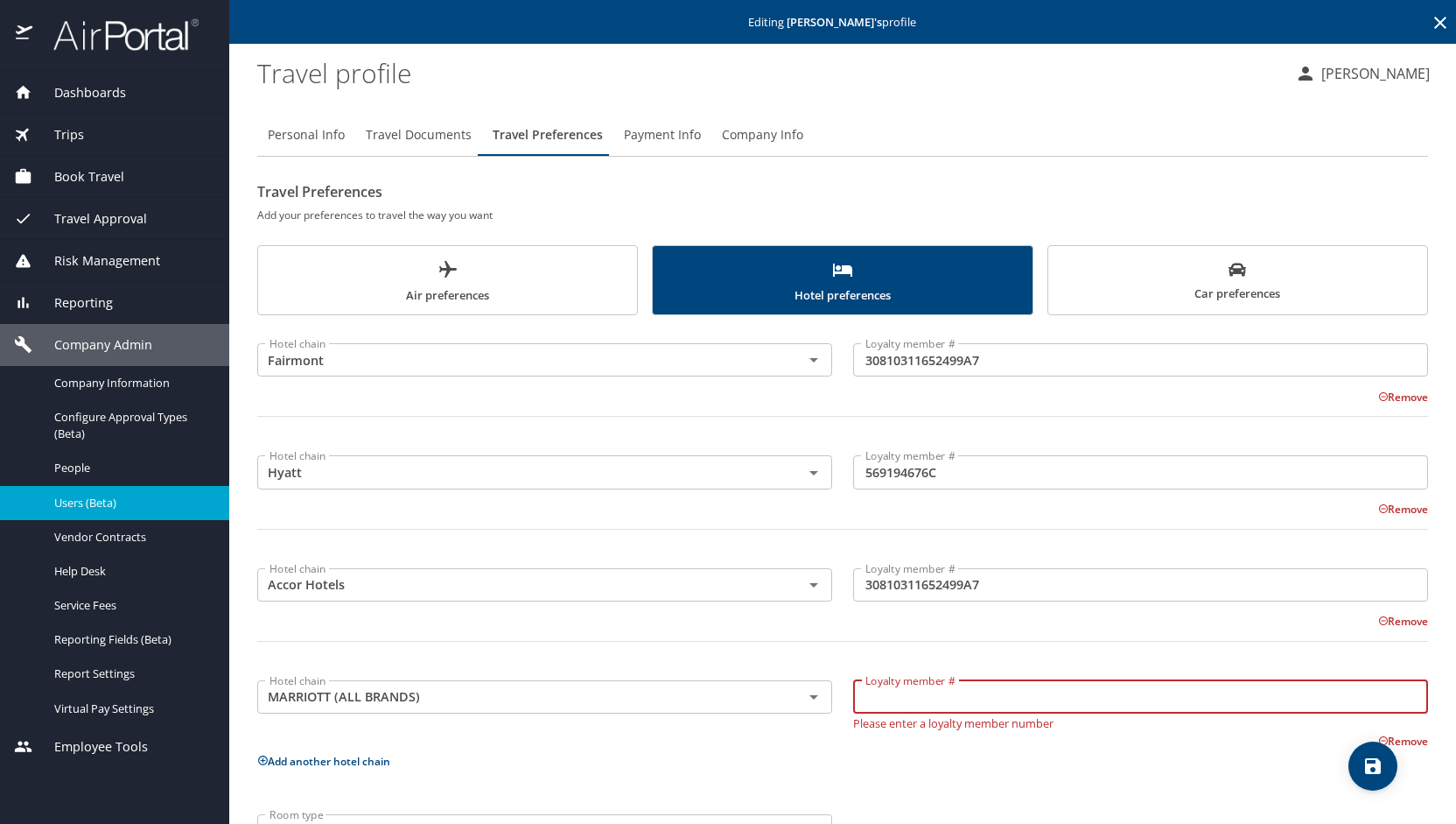
paste input "Bonvoy: 200146114"
drag, startPoint x: 911, startPoint y: 698, endPoint x: 832, endPoint y: 696, distance: 79.0
click at [832, 696] on div "Hotel chain MARRIOTT (ALL BRANDS) Hotel chain Loyalty member # Bonvoy: 20014611…" at bounding box center [843, 706] width 1192 height 88
type input "200146114"
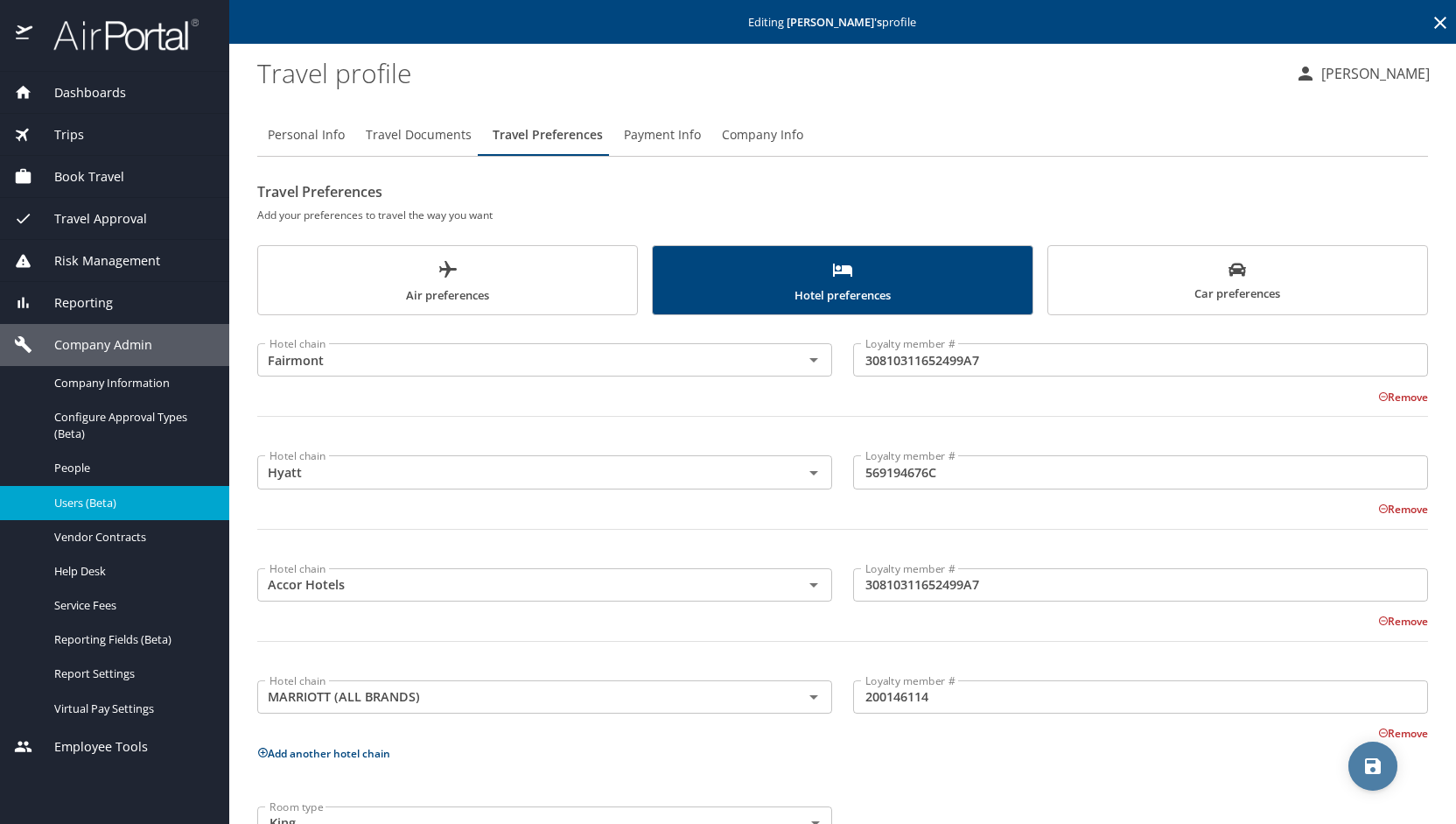
click at [1381, 756] on button "save" at bounding box center [1373, 766] width 49 height 49
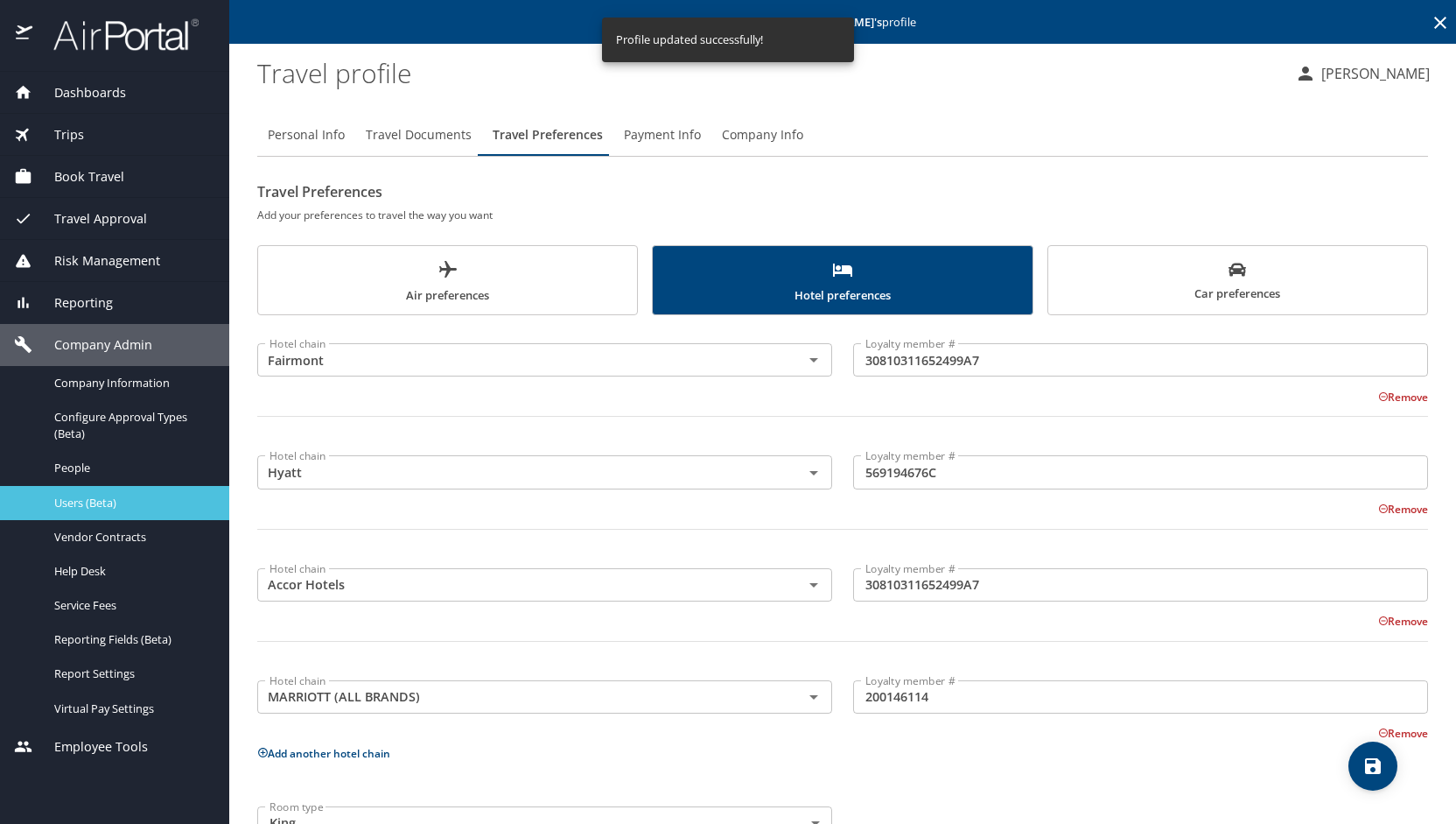
click at [119, 502] on span "Users (Beta)" at bounding box center [131, 503] width 154 height 17
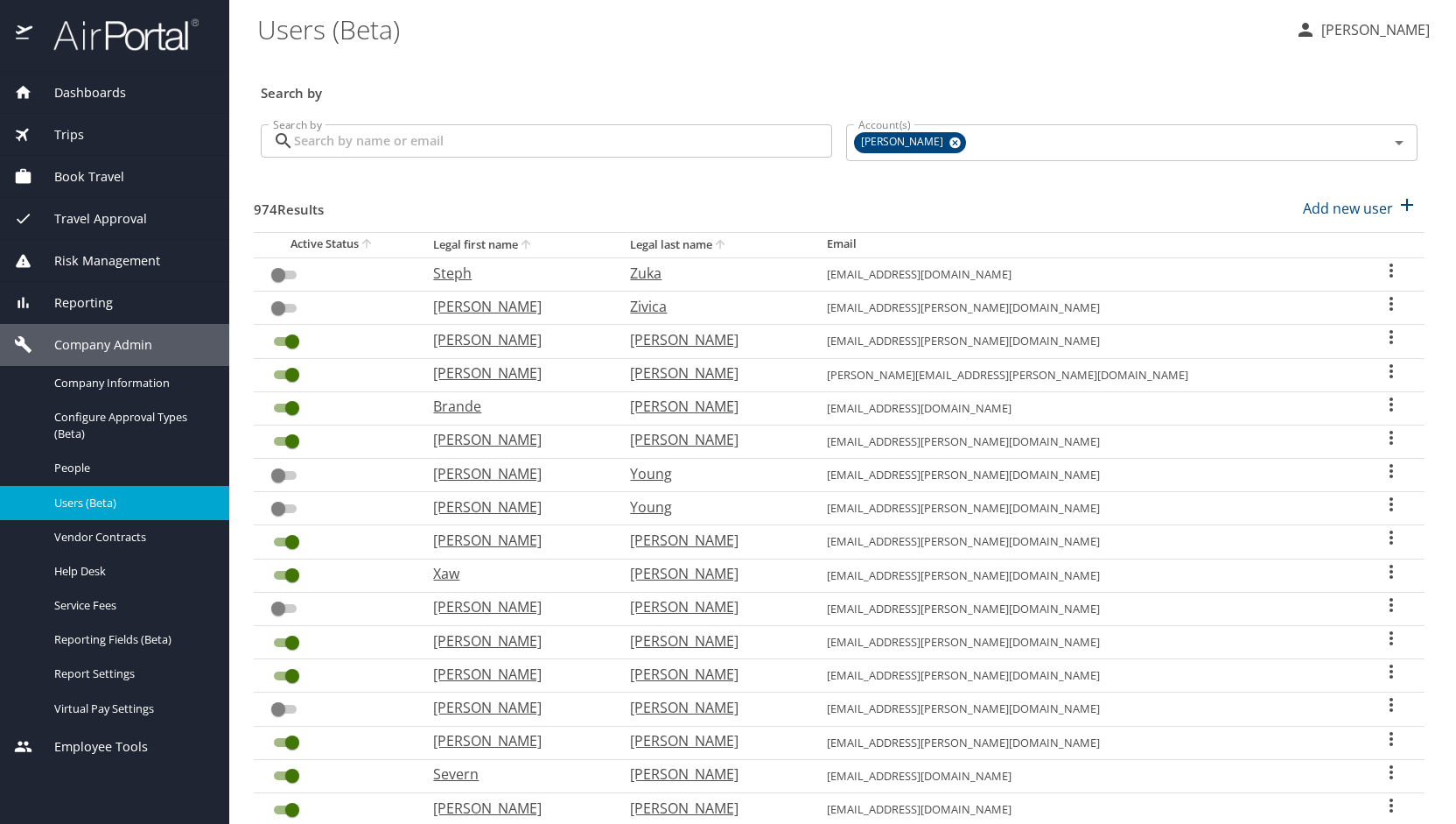
click at [437, 133] on input "Search by" at bounding box center [562, 141] width 538 height 34
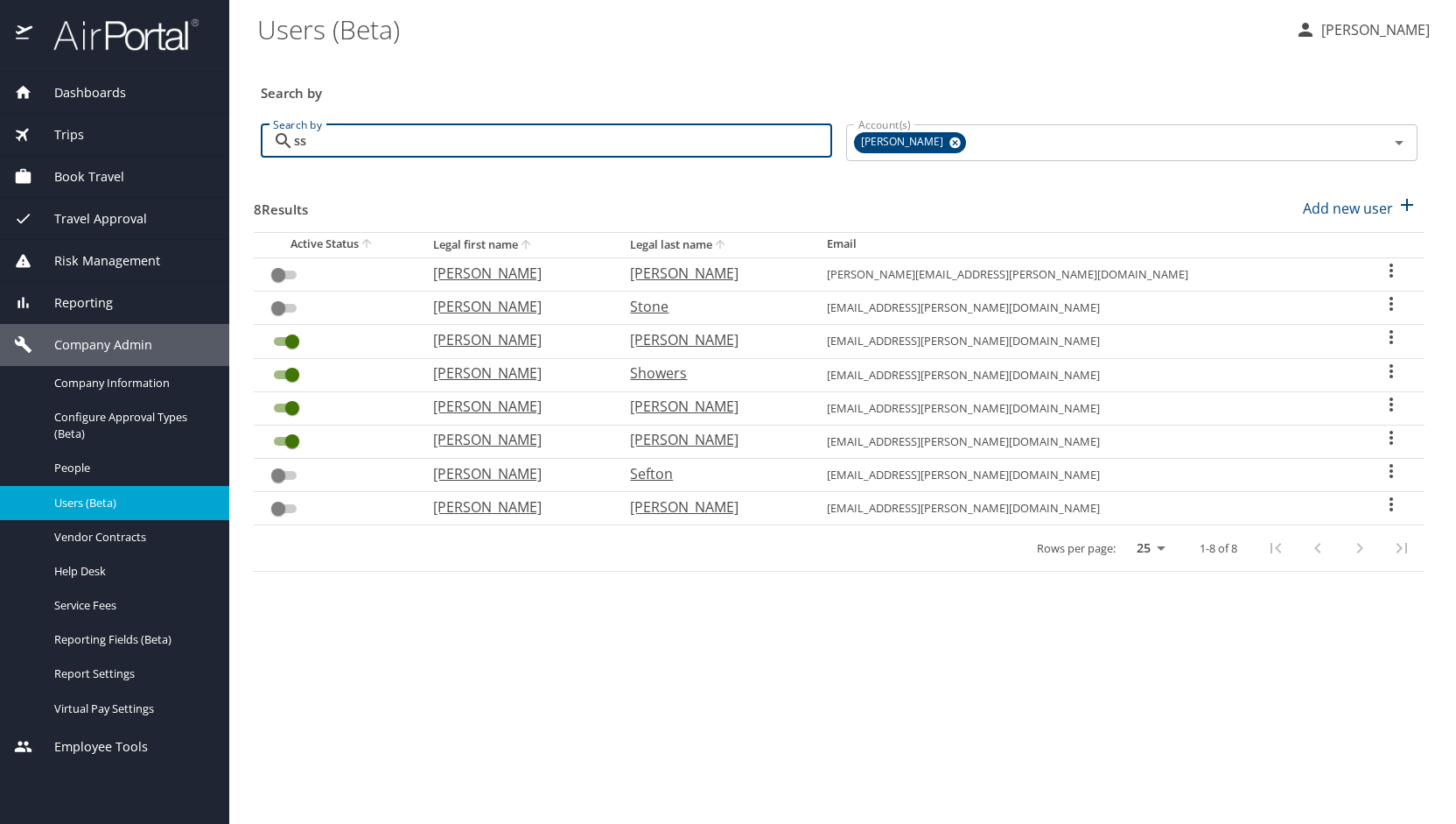
click at [552, 145] on input "ss" at bounding box center [562, 141] width 538 height 34
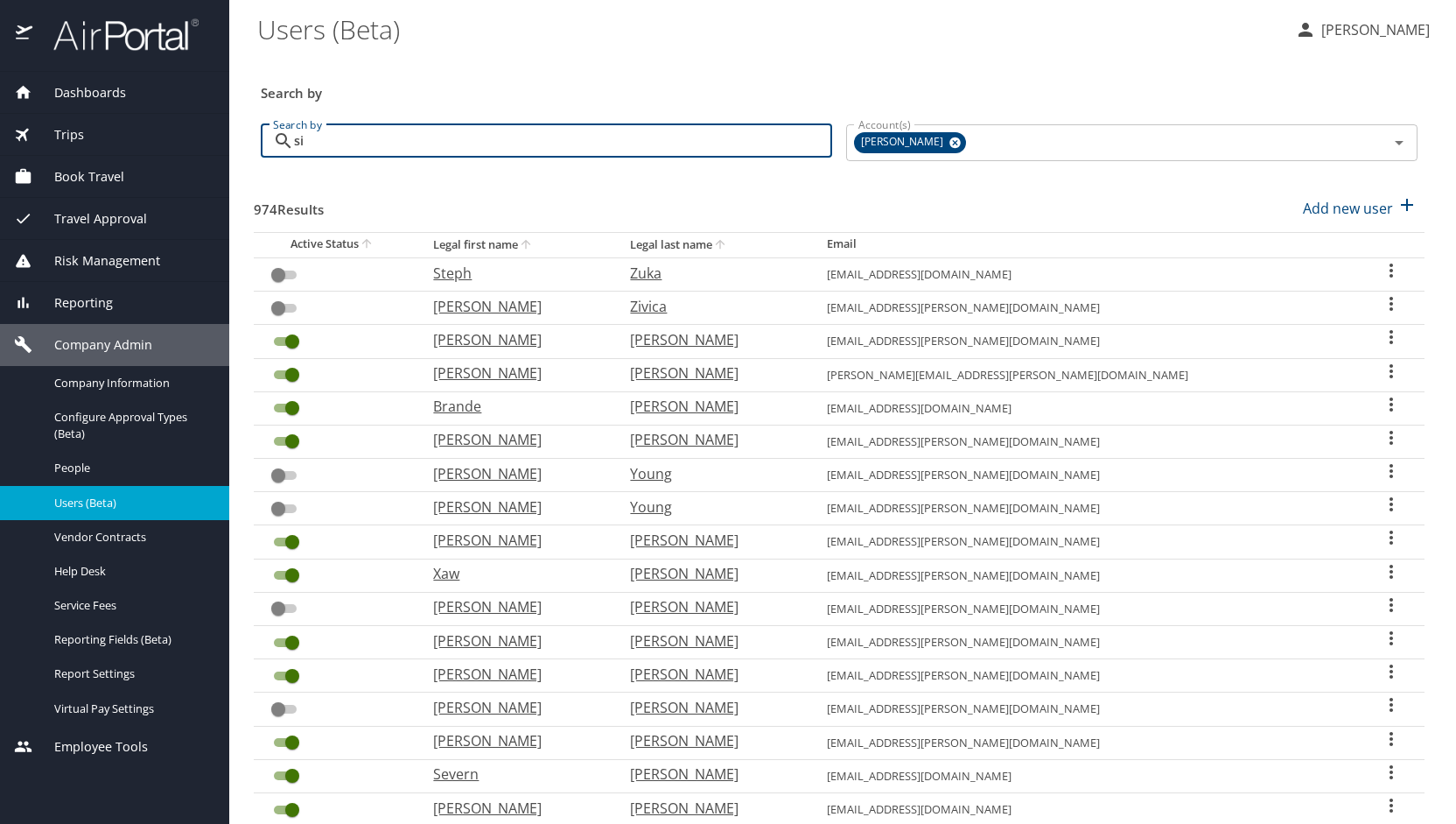
type input "sim"
checkbox input "true"
checkbox input "false"
checkbox input "true"
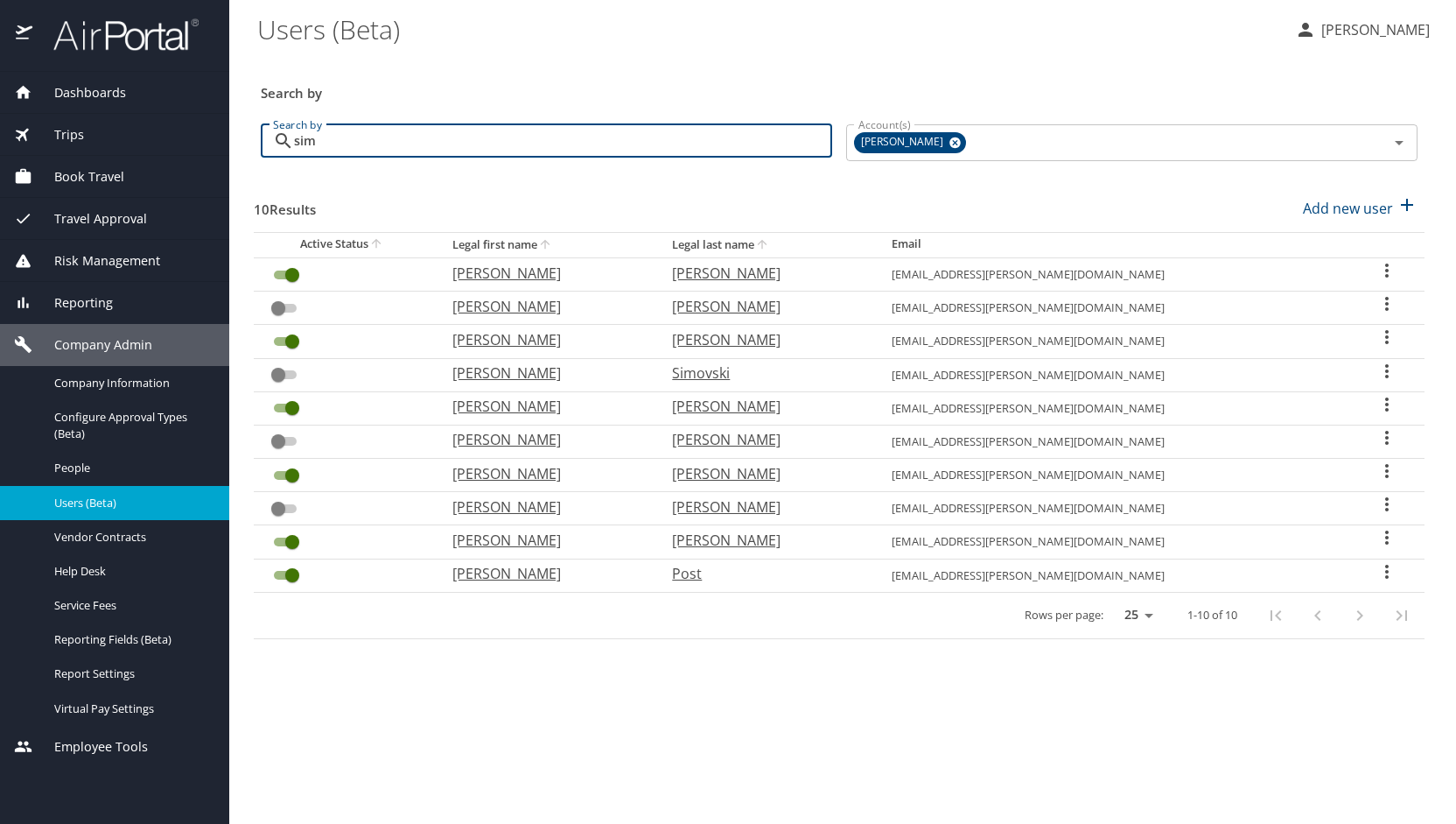
type input "sim"
click at [549, 531] on p "[PERSON_NAME]" at bounding box center [545, 540] width 185 height 21
select select "US"
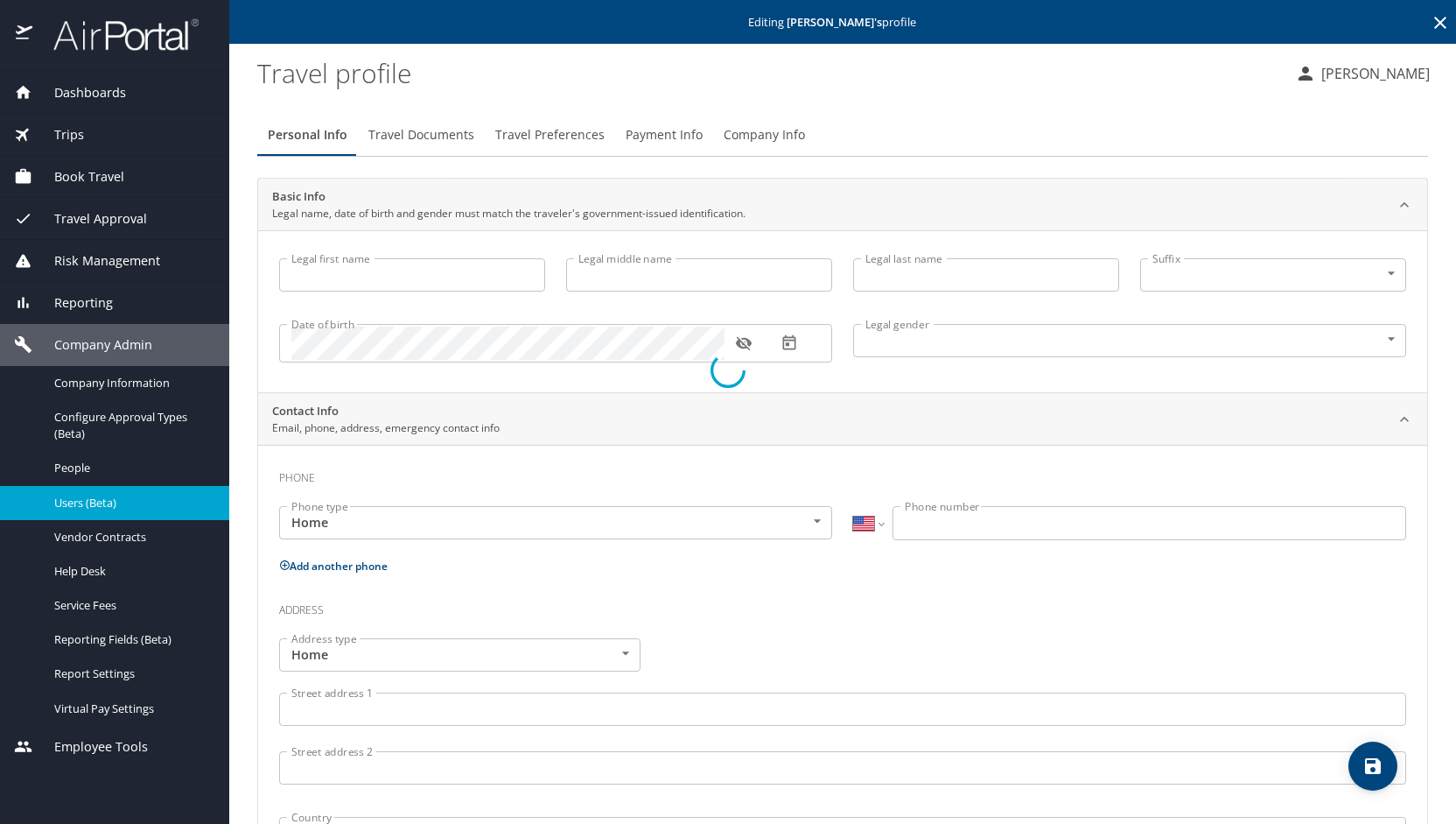
type input "[PERSON_NAME]"
type input "[DEMOGRAPHIC_DATA]"
type input "[PERSON_NAME]"
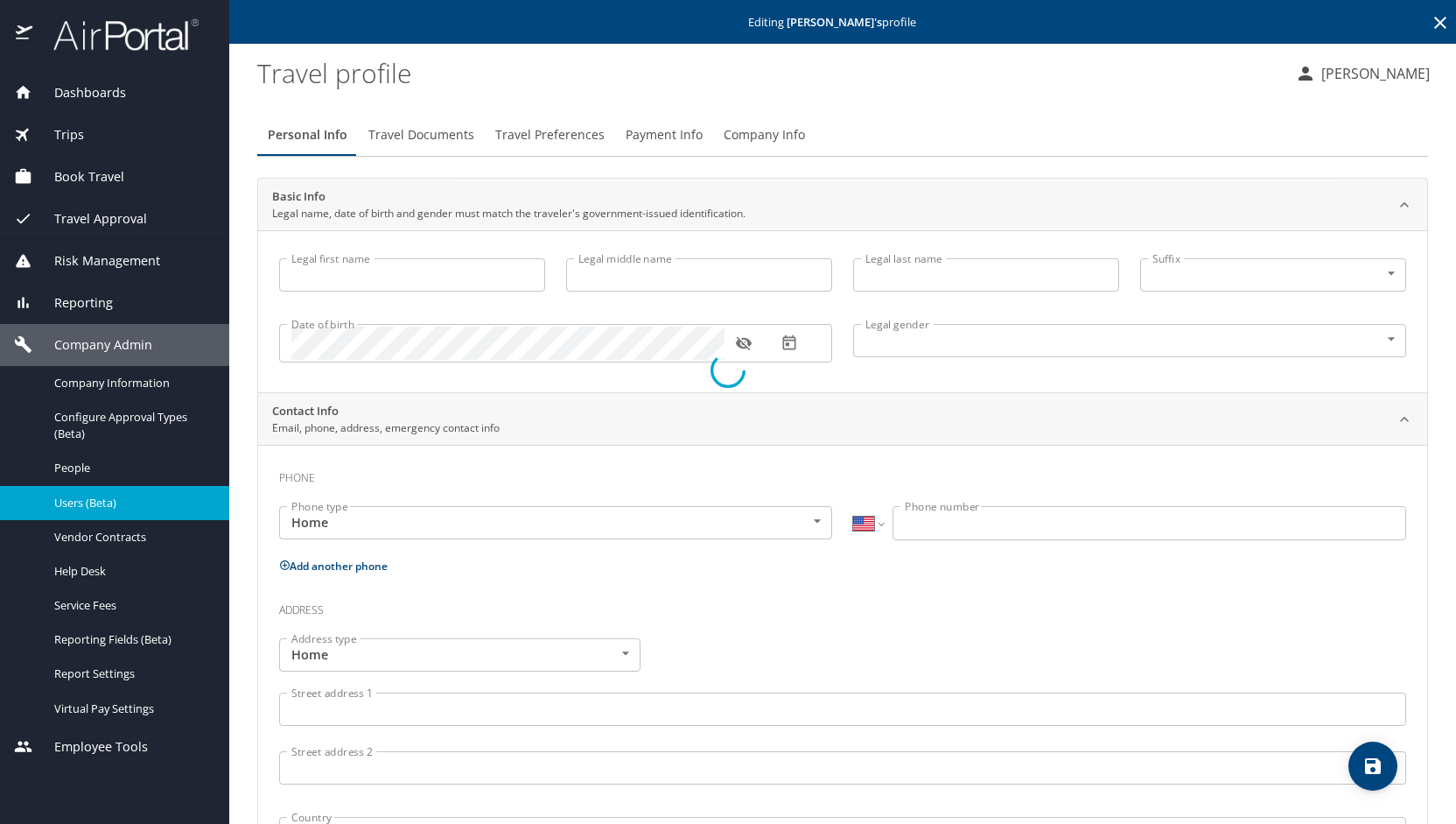
type input "[PHONE_NUMBER]"
select select "US"
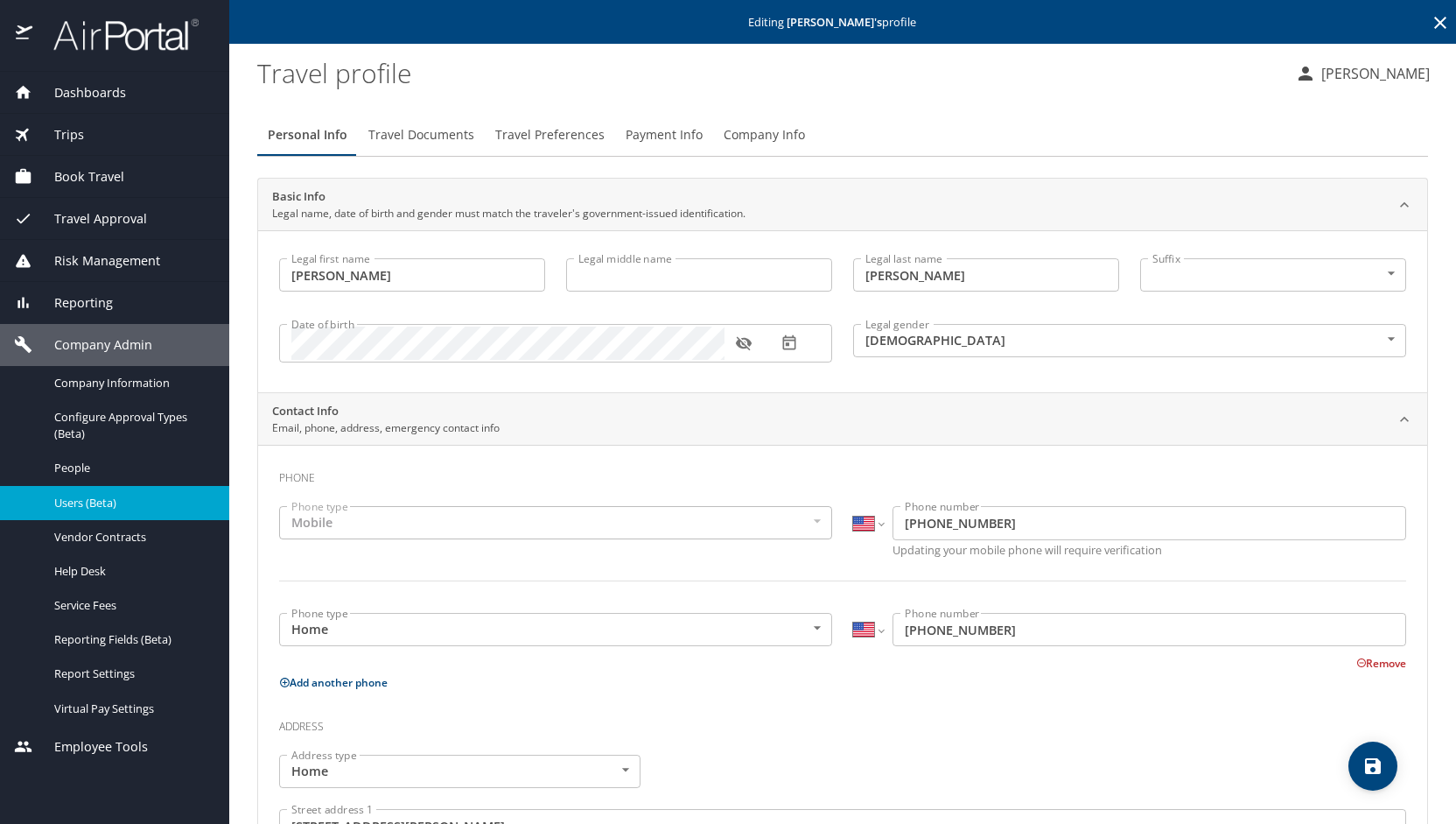
click at [569, 143] on span "Travel Preferences" at bounding box center [549, 134] width 109 height 21
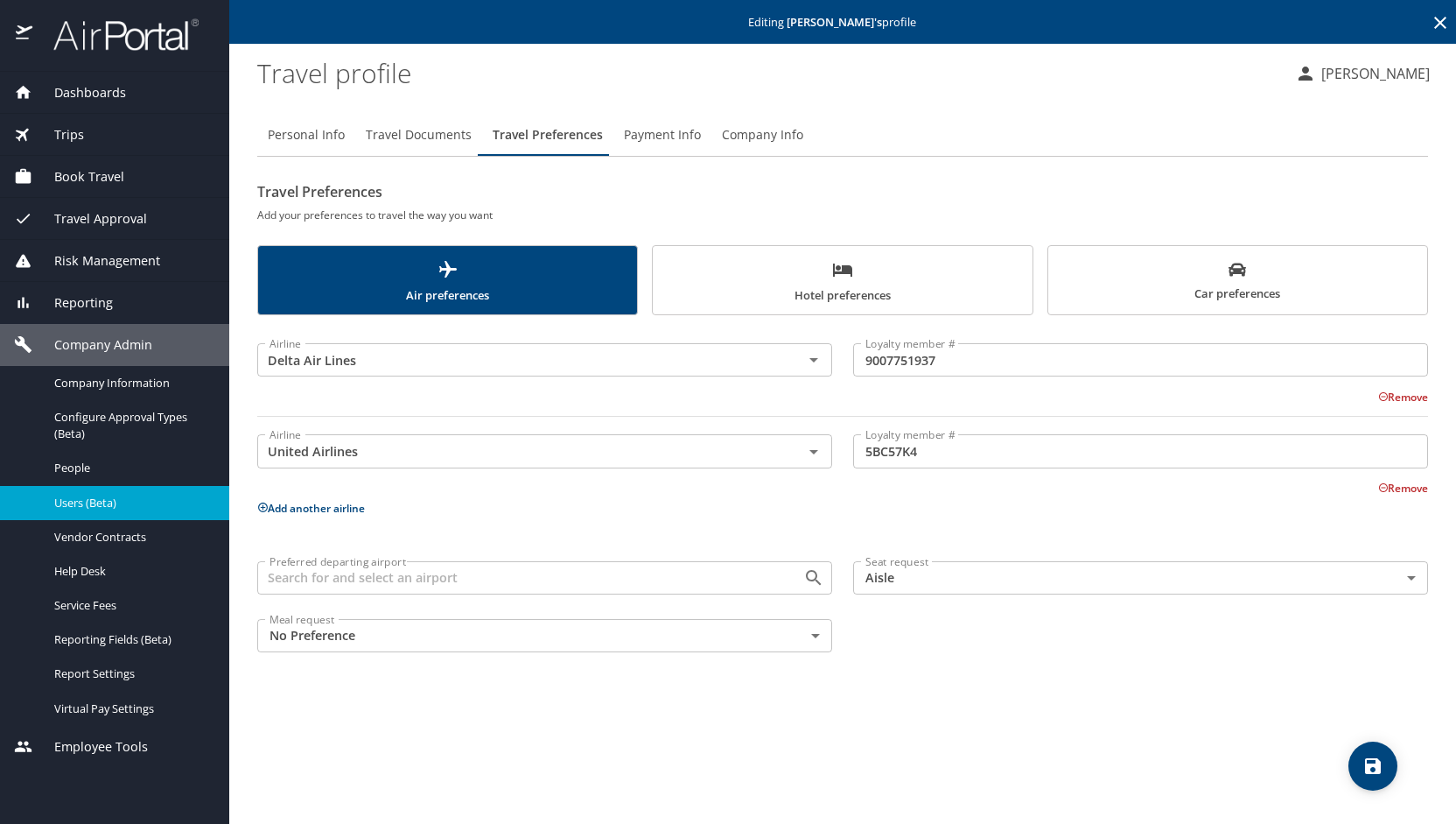
click at [1100, 275] on span "Car preferences" at bounding box center [1238, 283] width 358 height 43
